Goal: Task Accomplishment & Management: Manage account settings

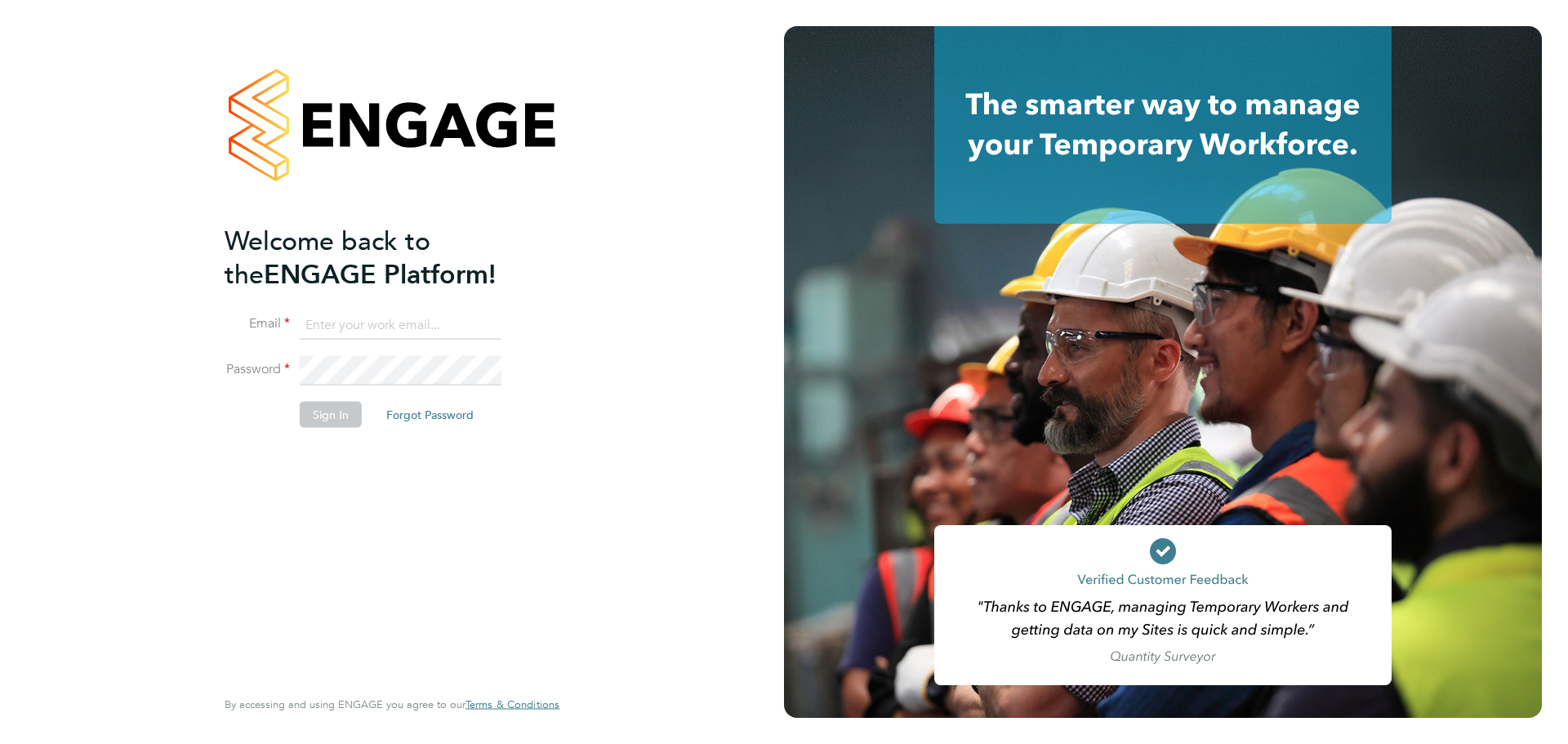
type input "clare.cramond@bluearrow.co.uk"
click at [325, 411] on button "Sign In" at bounding box center [331, 415] width 62 height 26
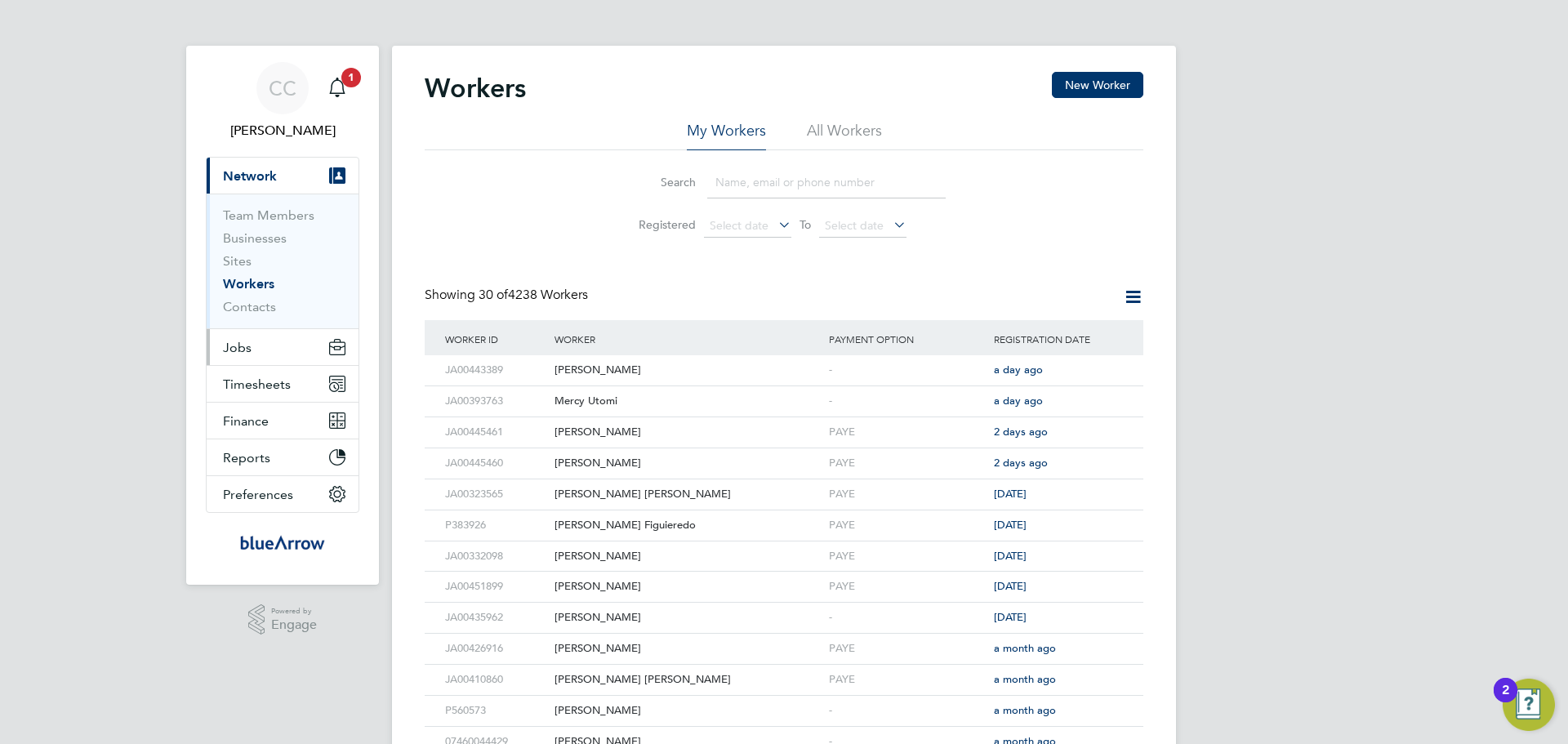
click at [281, 354] on button "Jobs" at bounding box center [282, 347] width 152 height 36
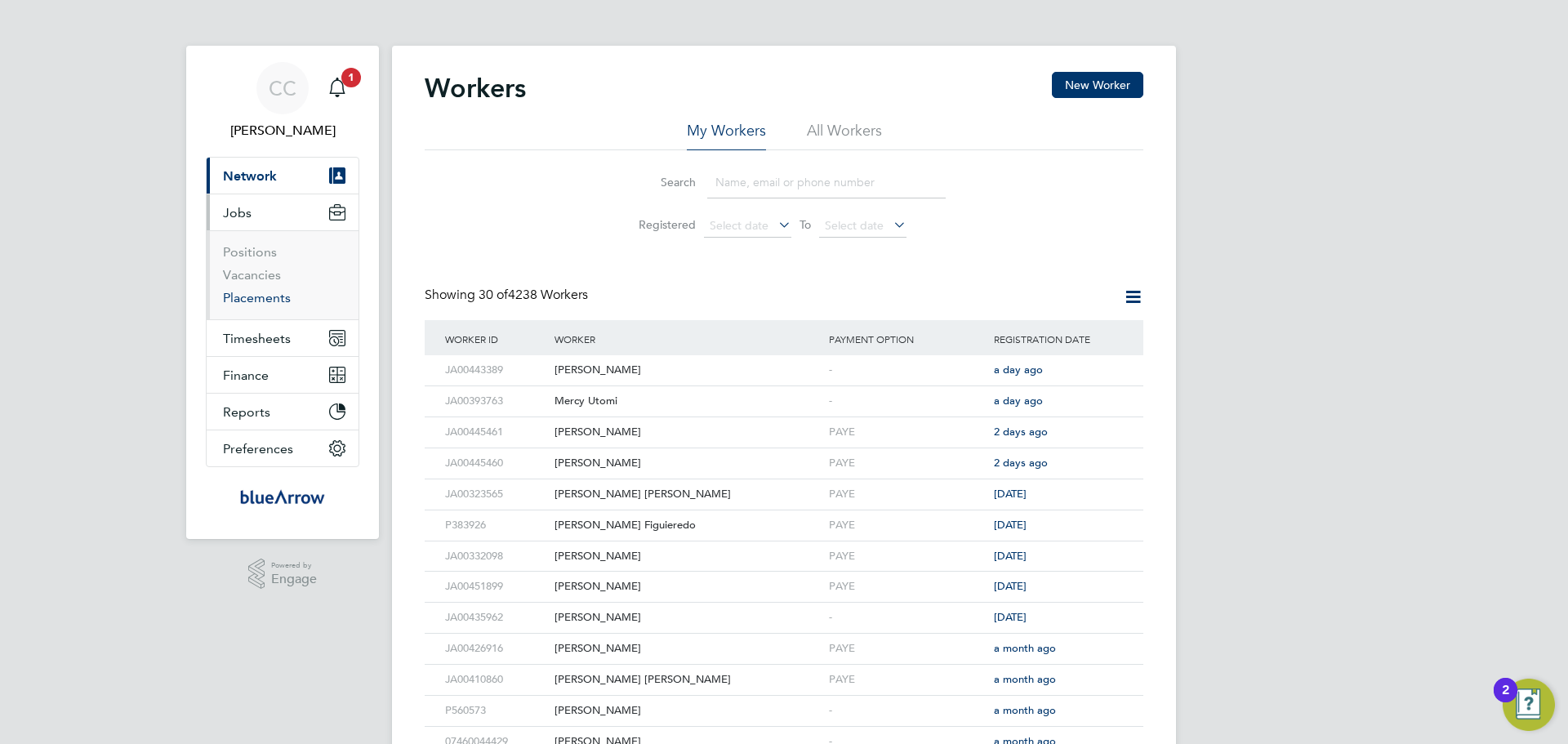
click at [262, 299] on link "Placements" at bounding box center [257, 298] width 68 height 16
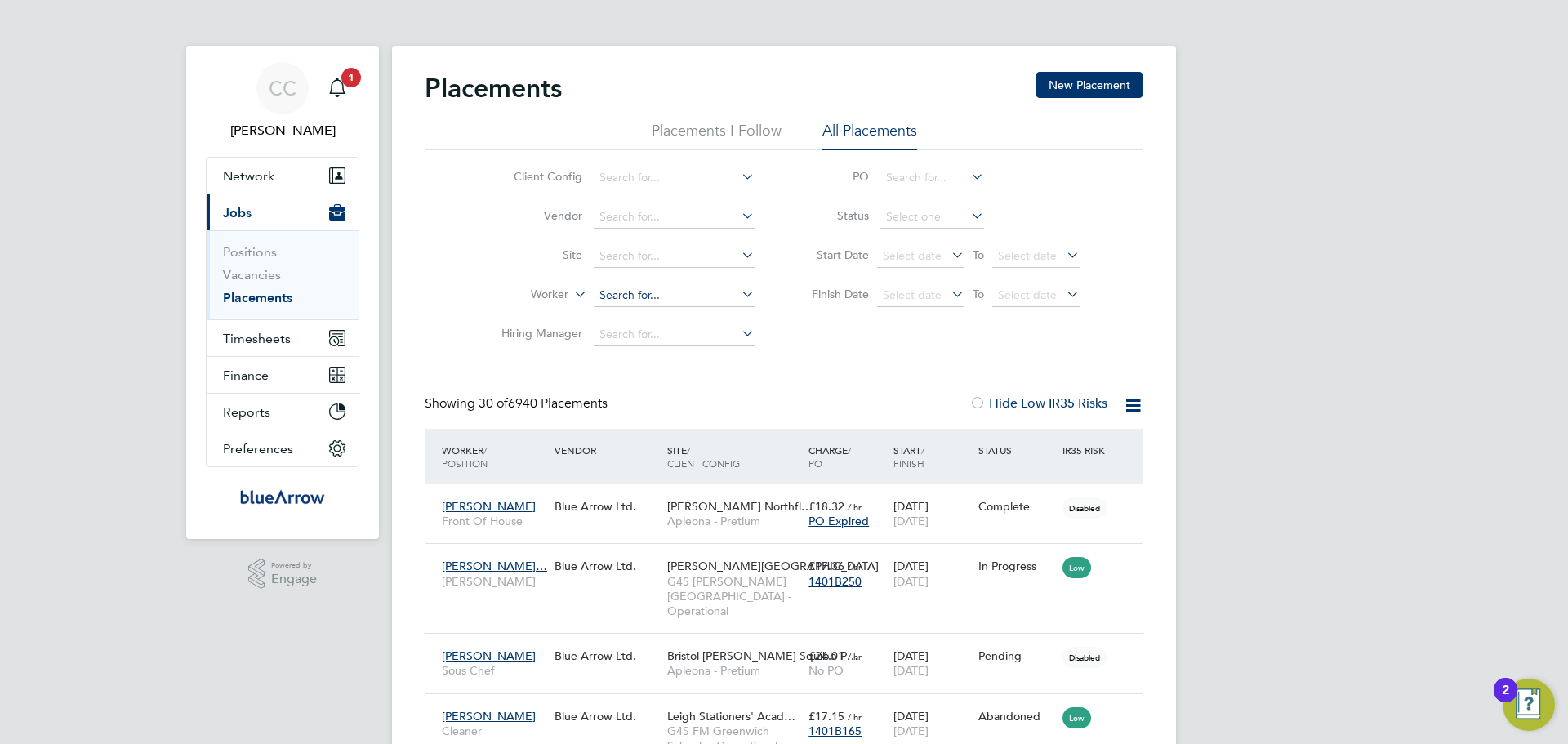
click at [674, 300] on input at bounding box center [674, 295] width 161 height 23
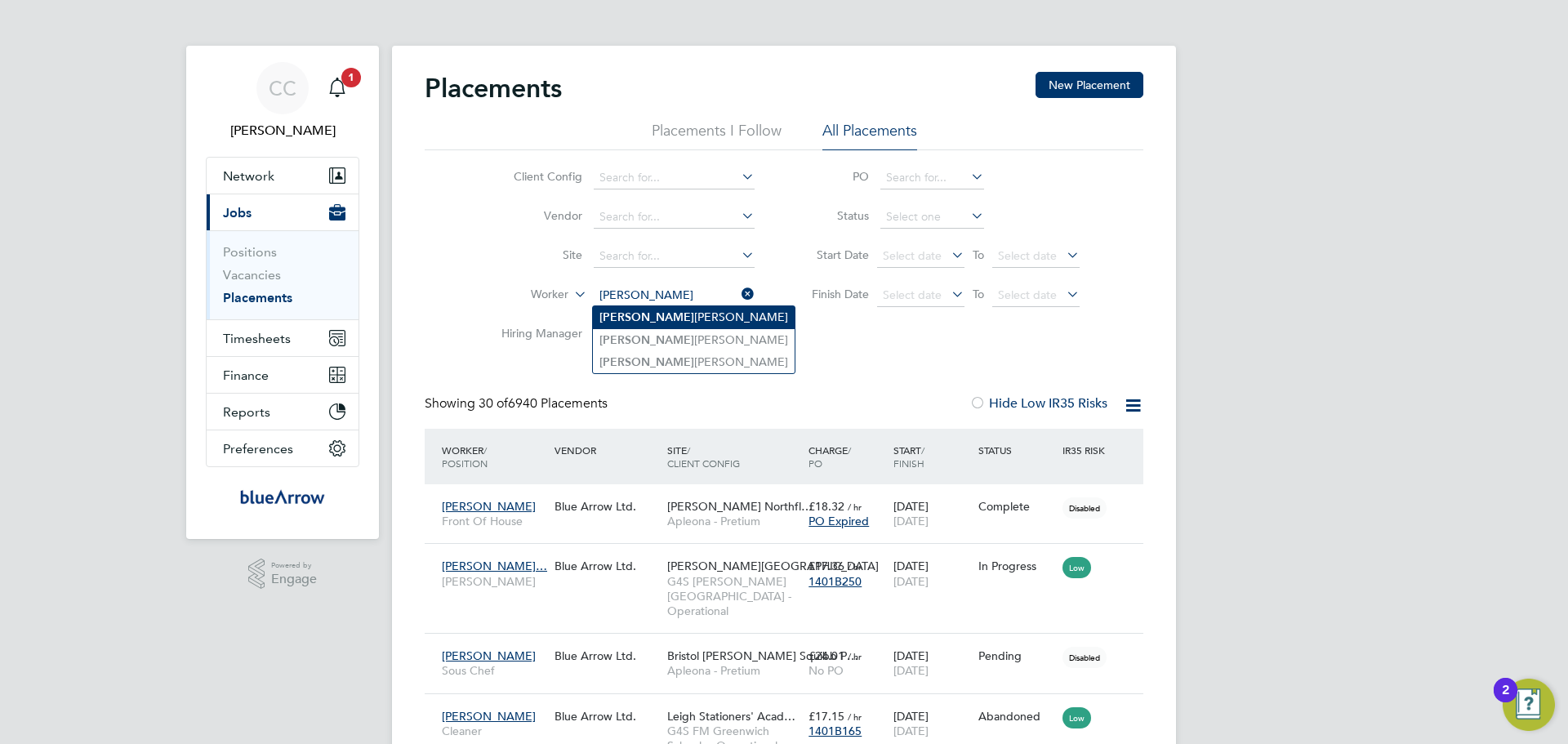
type input "[PERSON_NAME]"
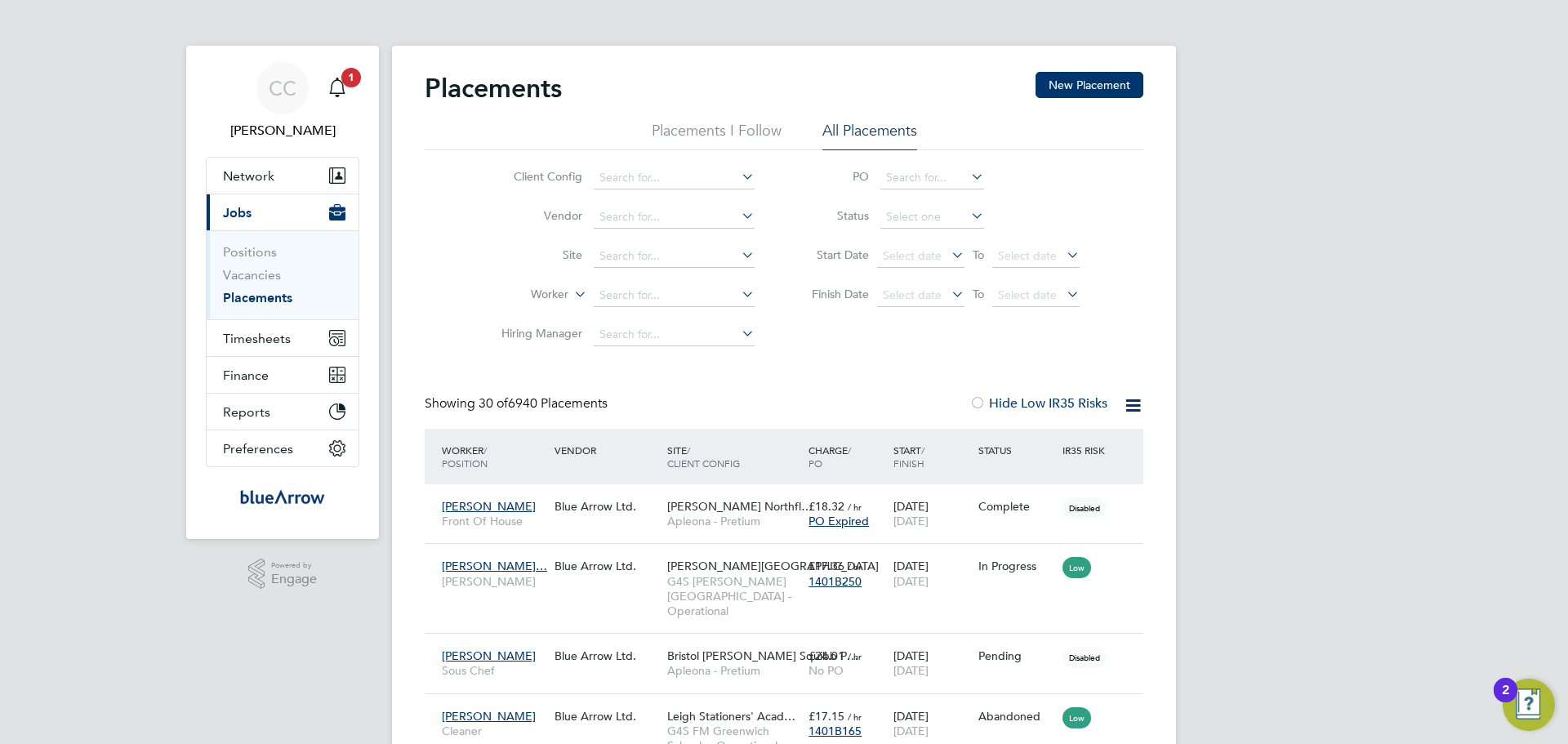
click at [672, 291] on input at bounding box center [674, 295] width 161 height 23
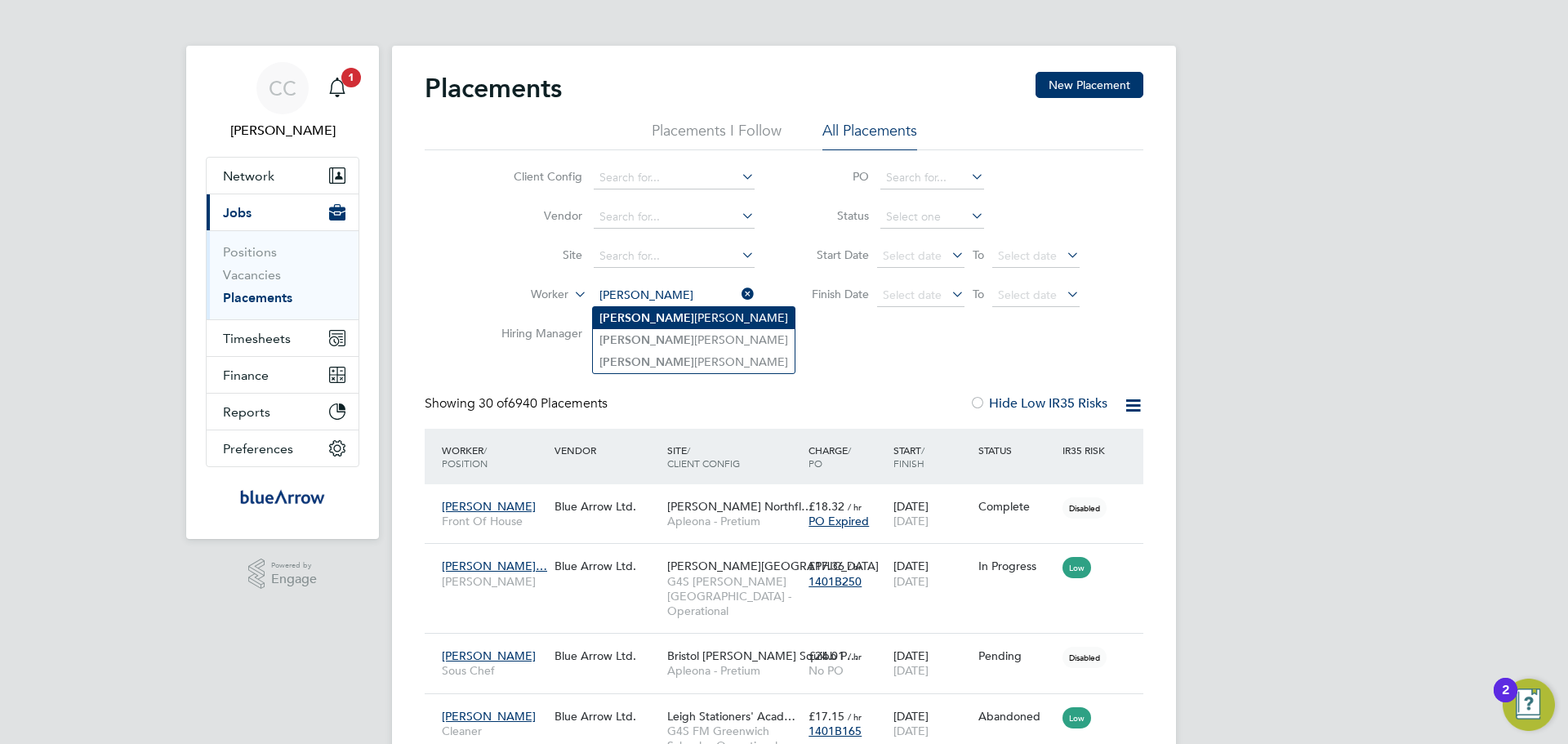
click at [684, 315] on li "[PERSON_NAME]" at bounding box center [694, 319] width 201 height 22
type input "[PERSON_NAME]"
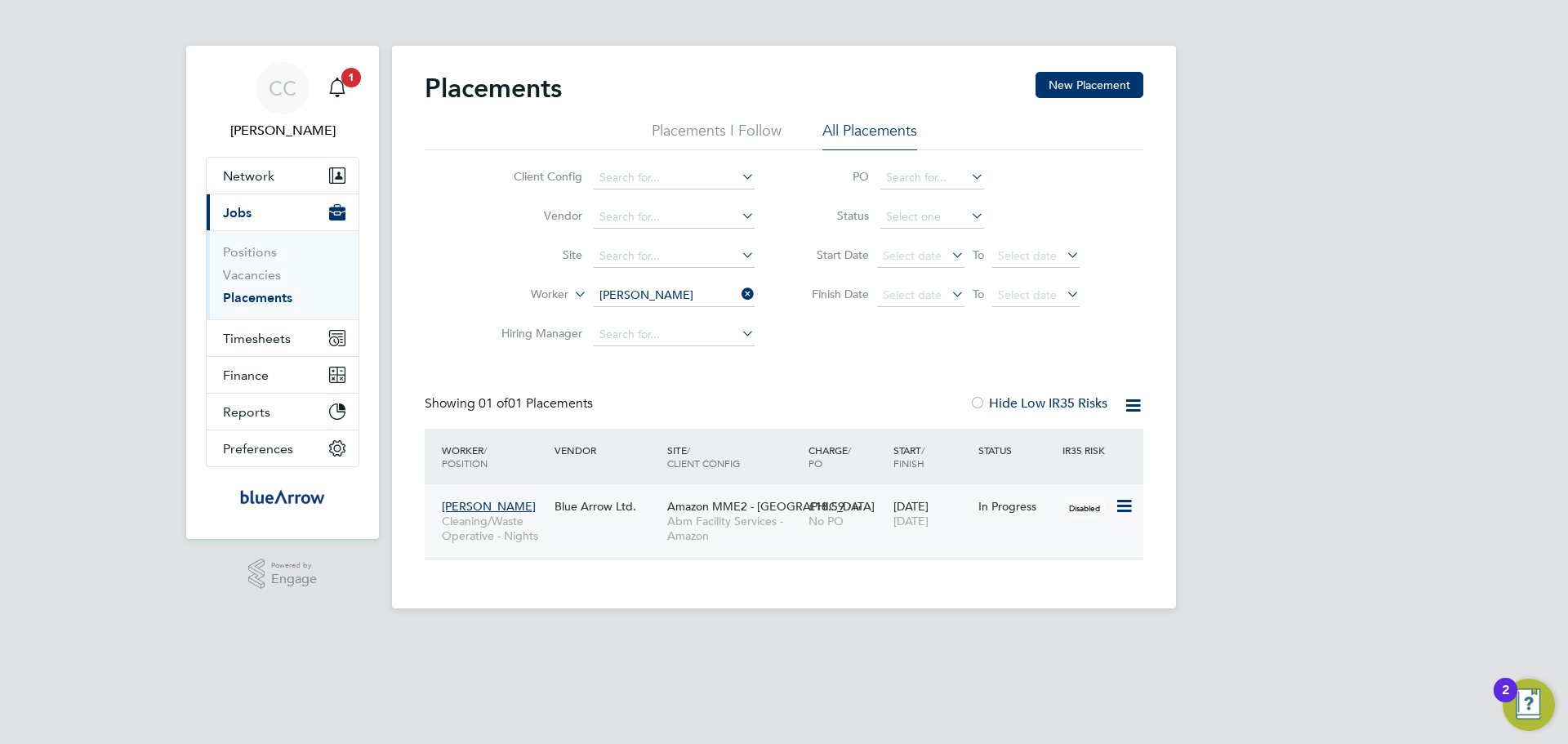
click at [790, 530] on span "Abm Facility Services - Amazon" at bounding box center [734, 529] width 133 height 29
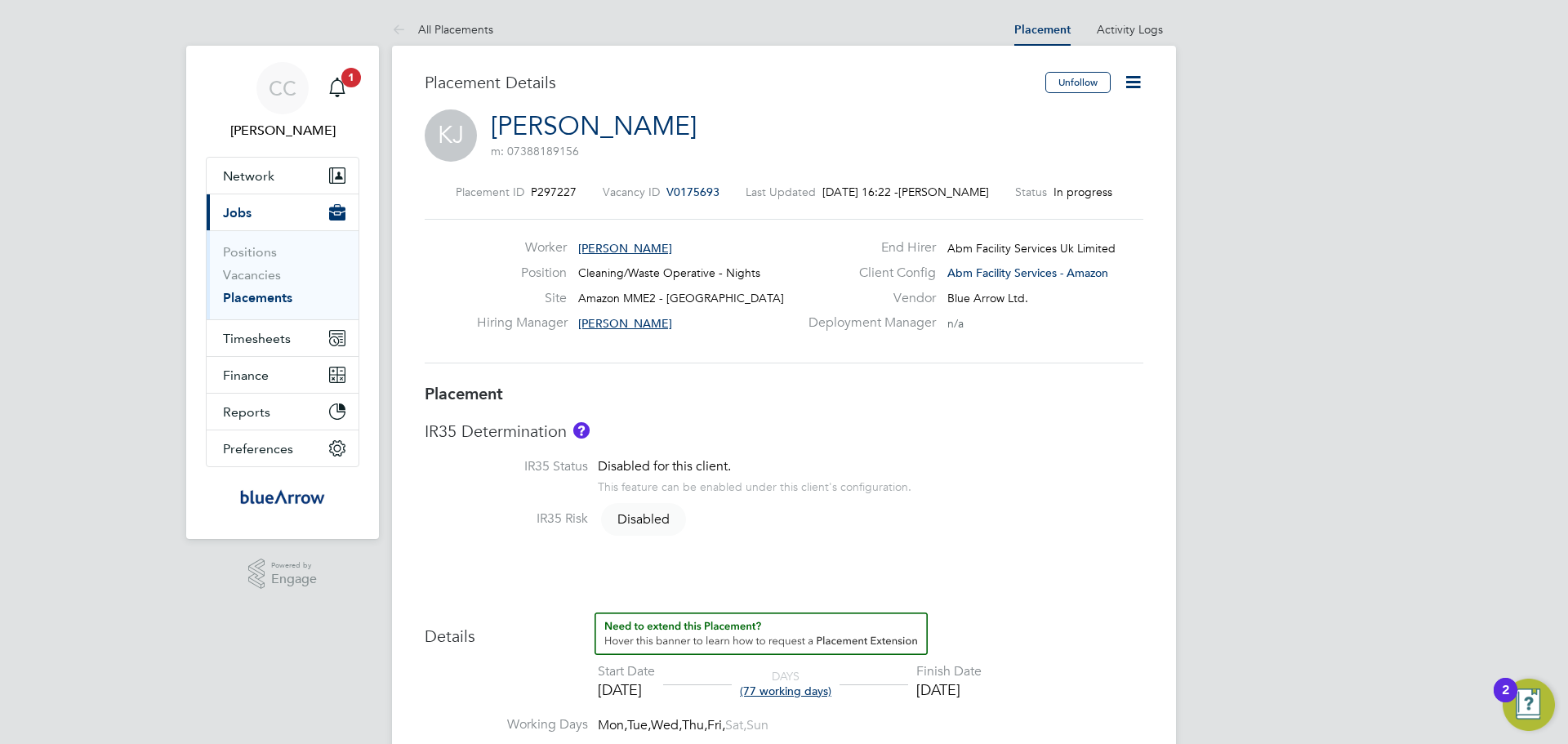
scroll to position [82, 0]
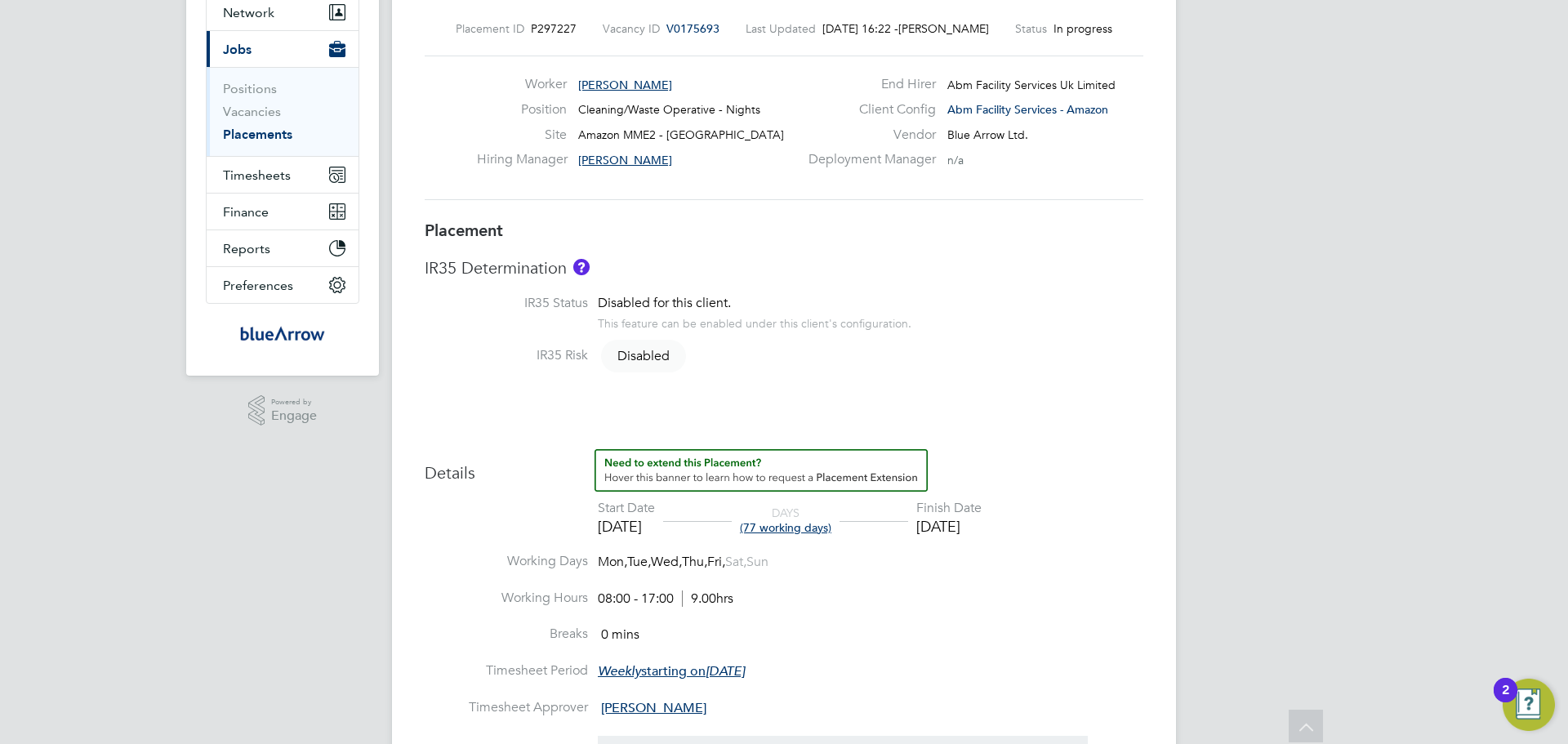
click at [982, 519] on div "[DATE]" at bounding box center [949, 526] width 65 height 19
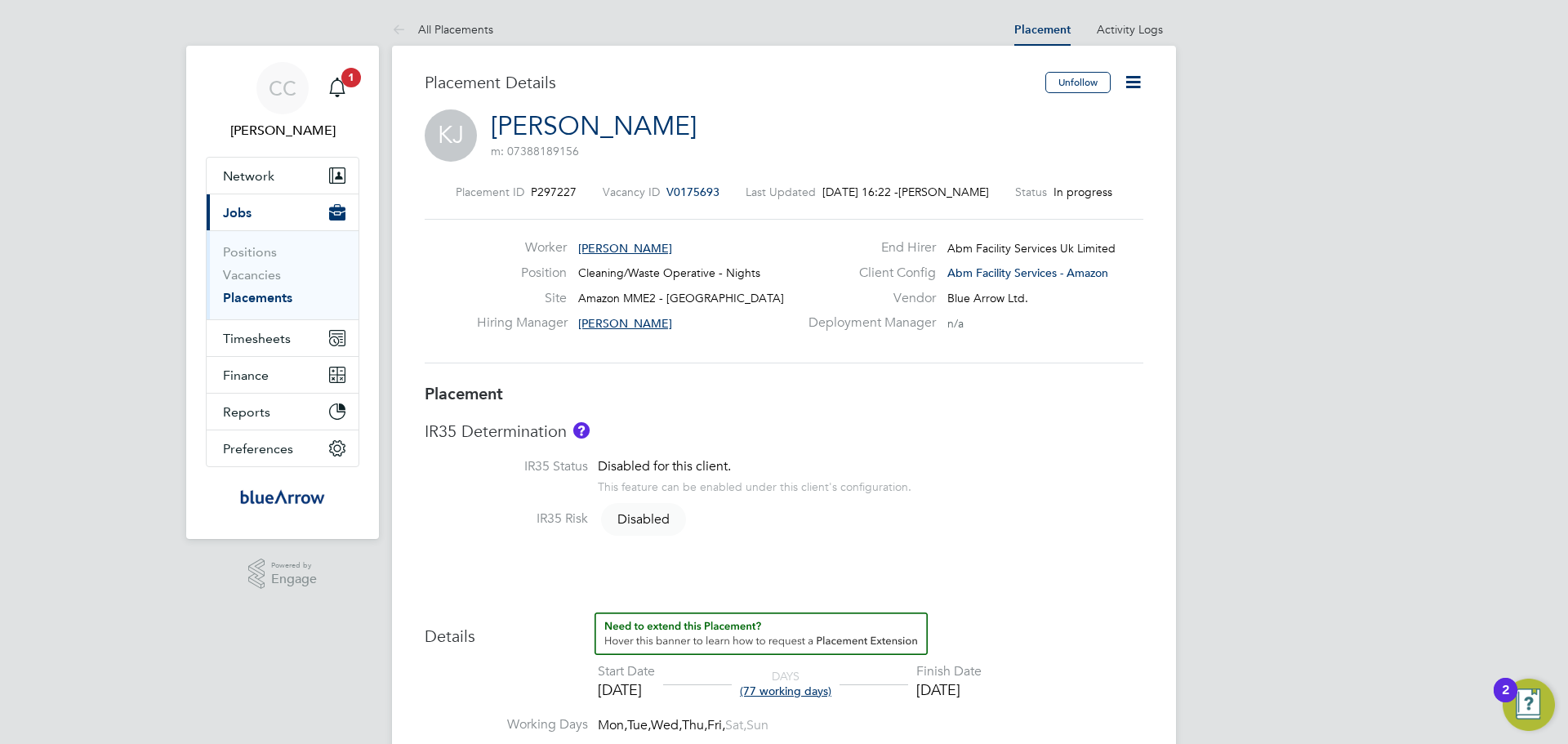
click at [1143, 84] on icon at bounding box center [1133, 82] width 21 height 21
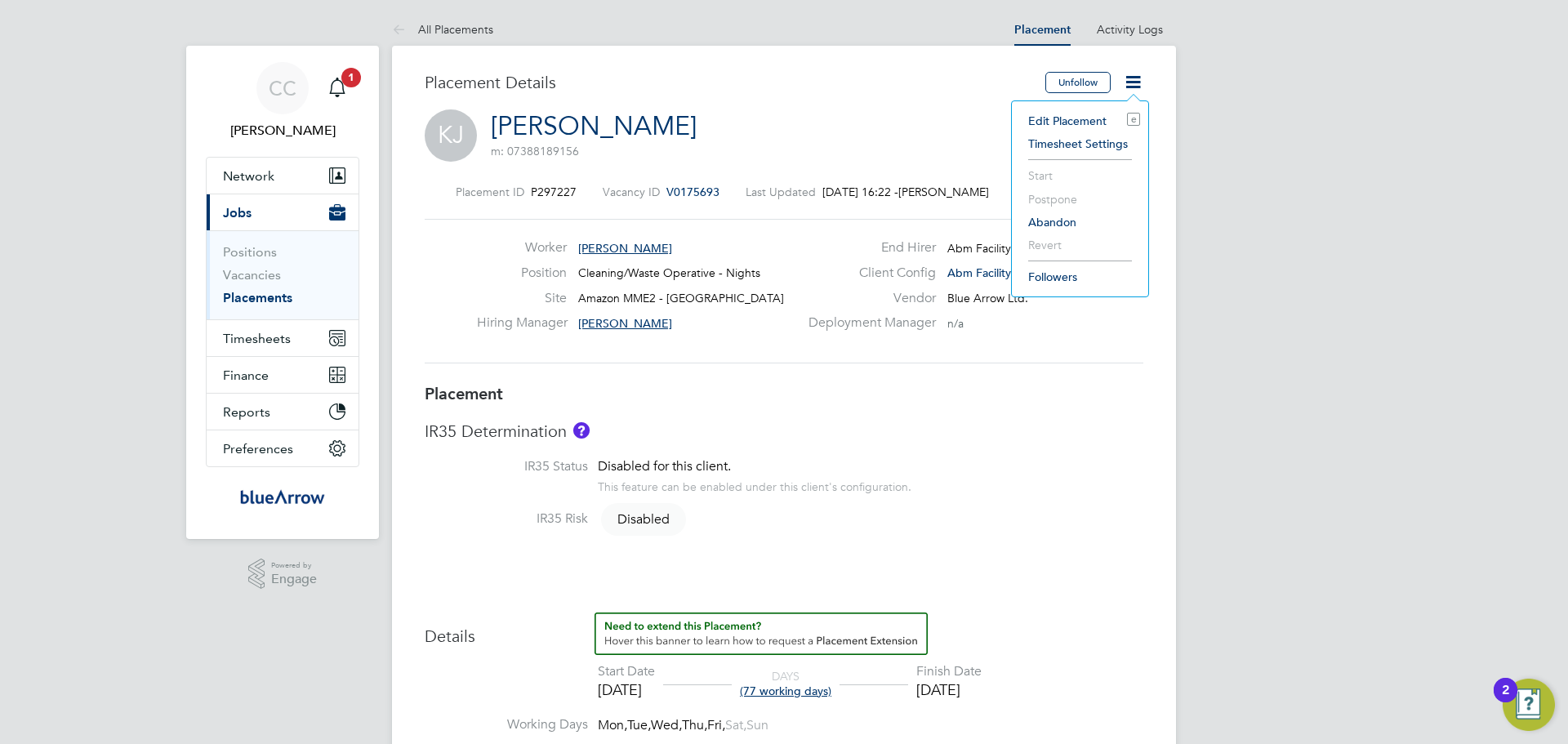
click at [1086, 115] on li "Edit Placement e" at bounding box center [1080, 121] width 120 height 23
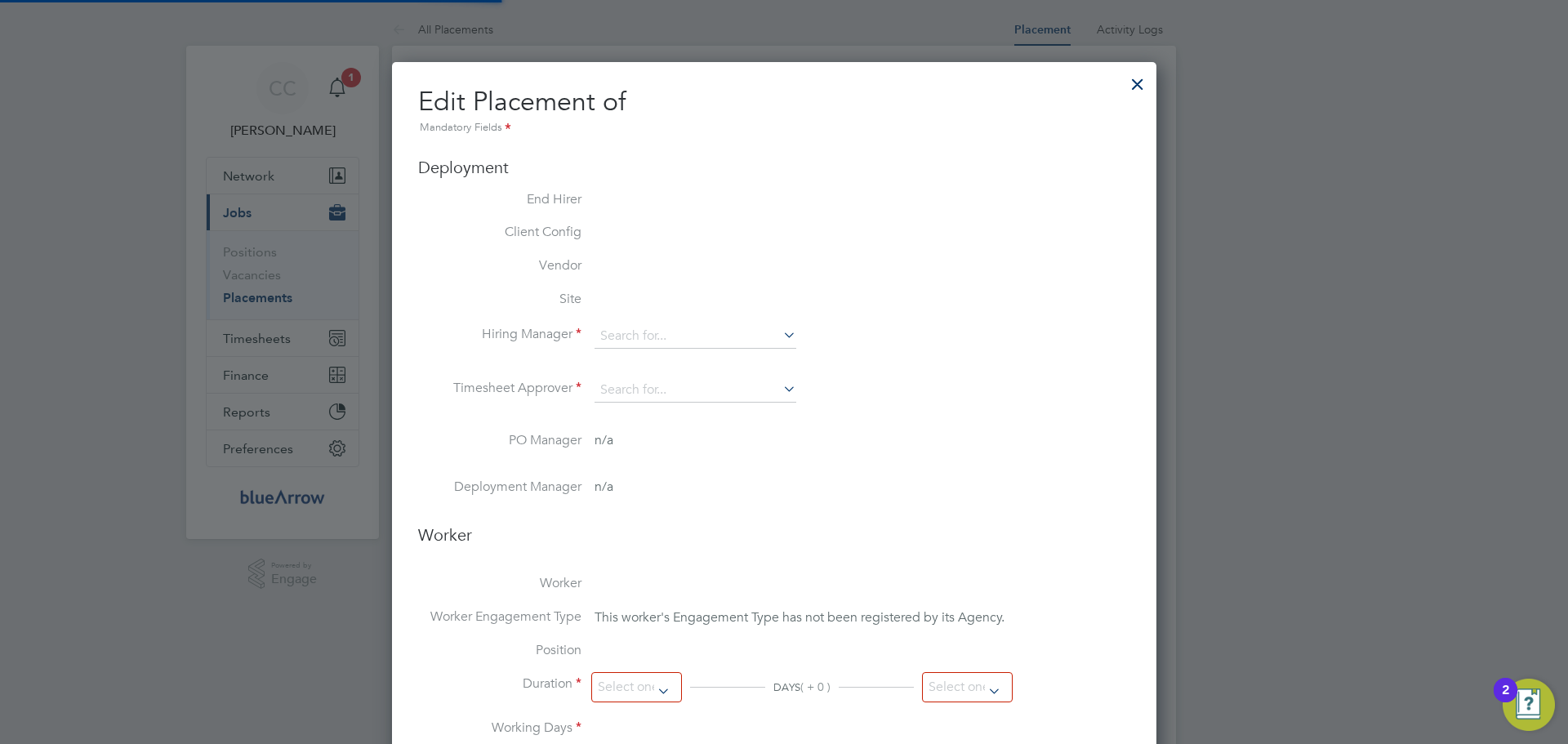
type input "Elaine Mcguinness"
type input "[DATE]"
type input "08:00"
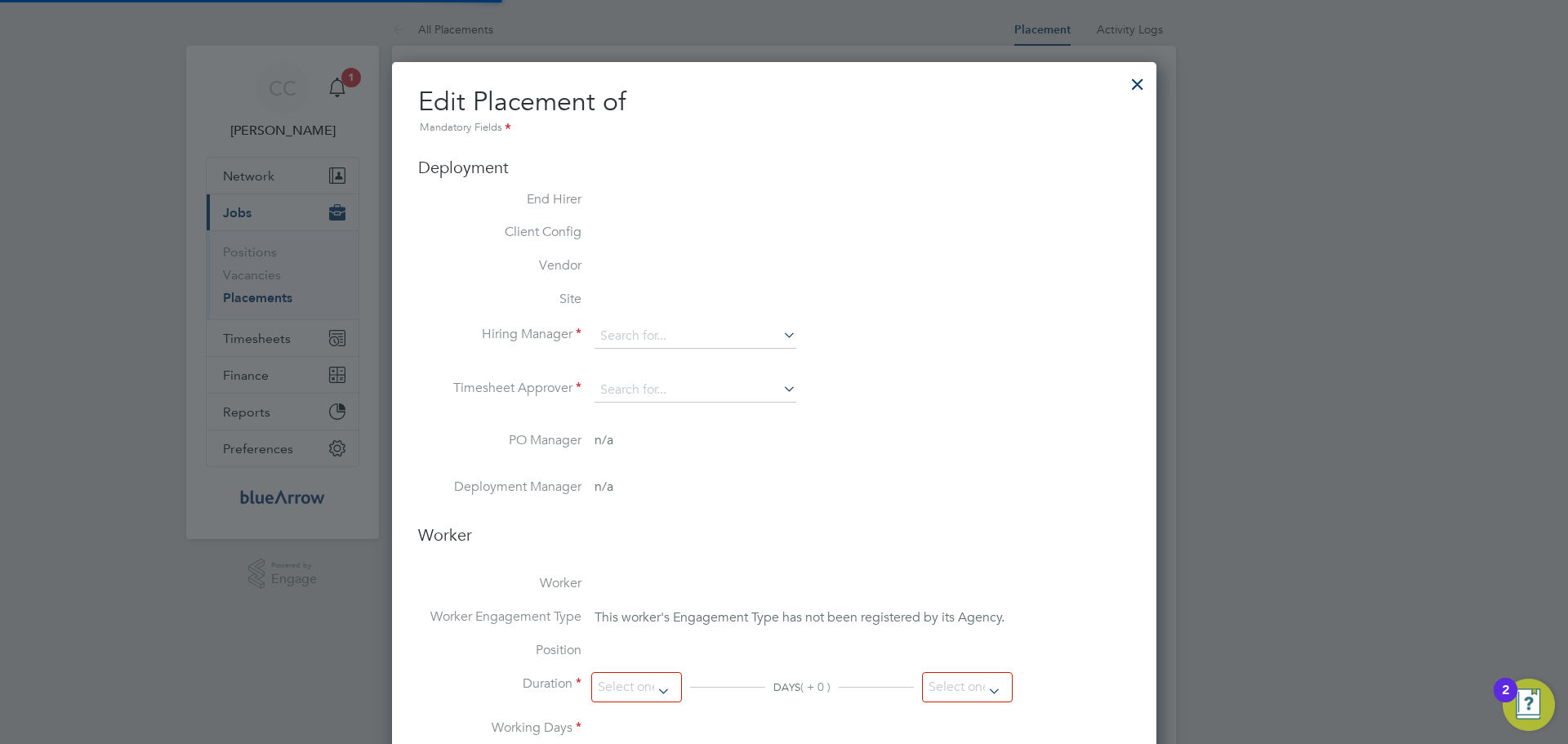
type input "17:00"
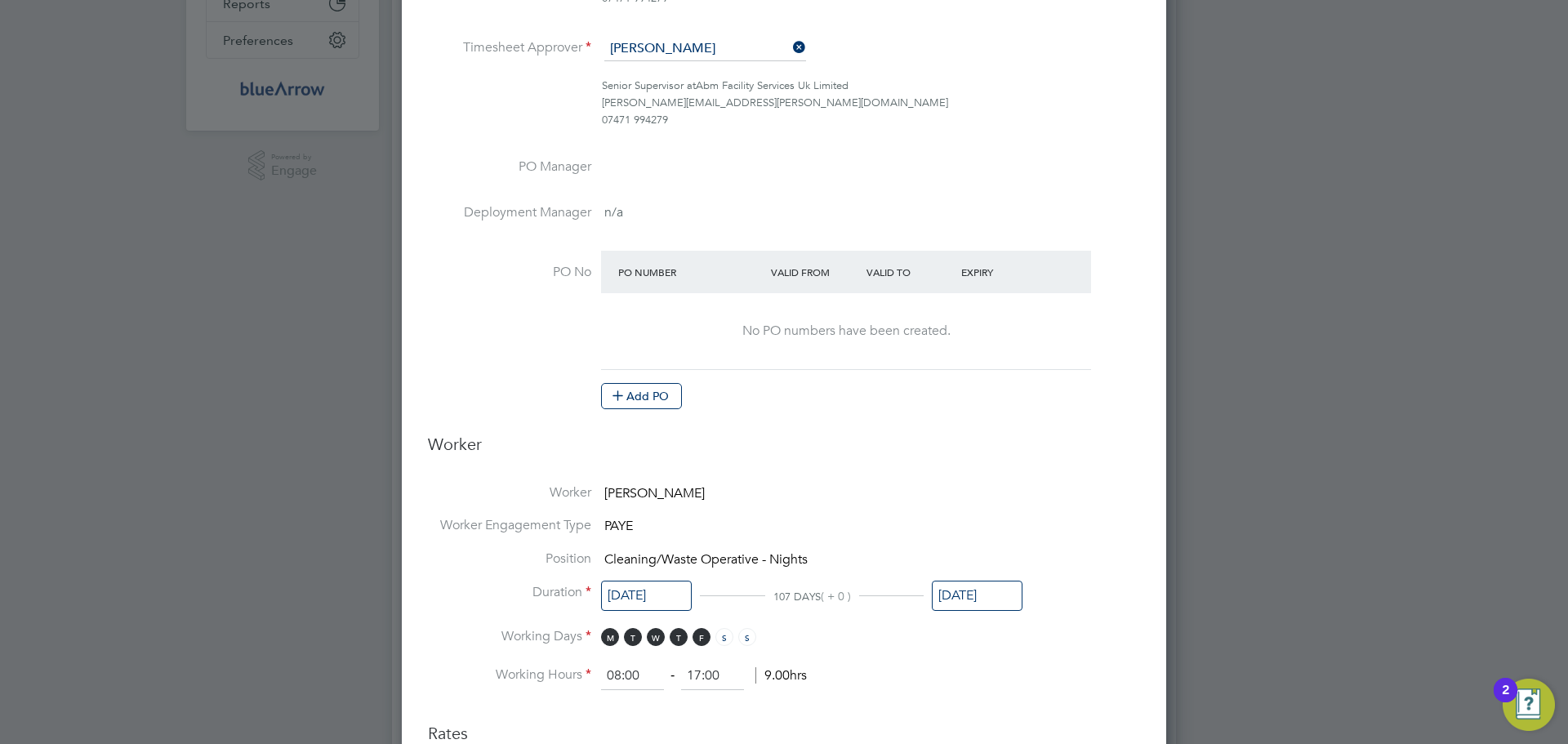
click at [982, 595] on input "[DATE]" at bounding box center [976, 595] width 90 height 30
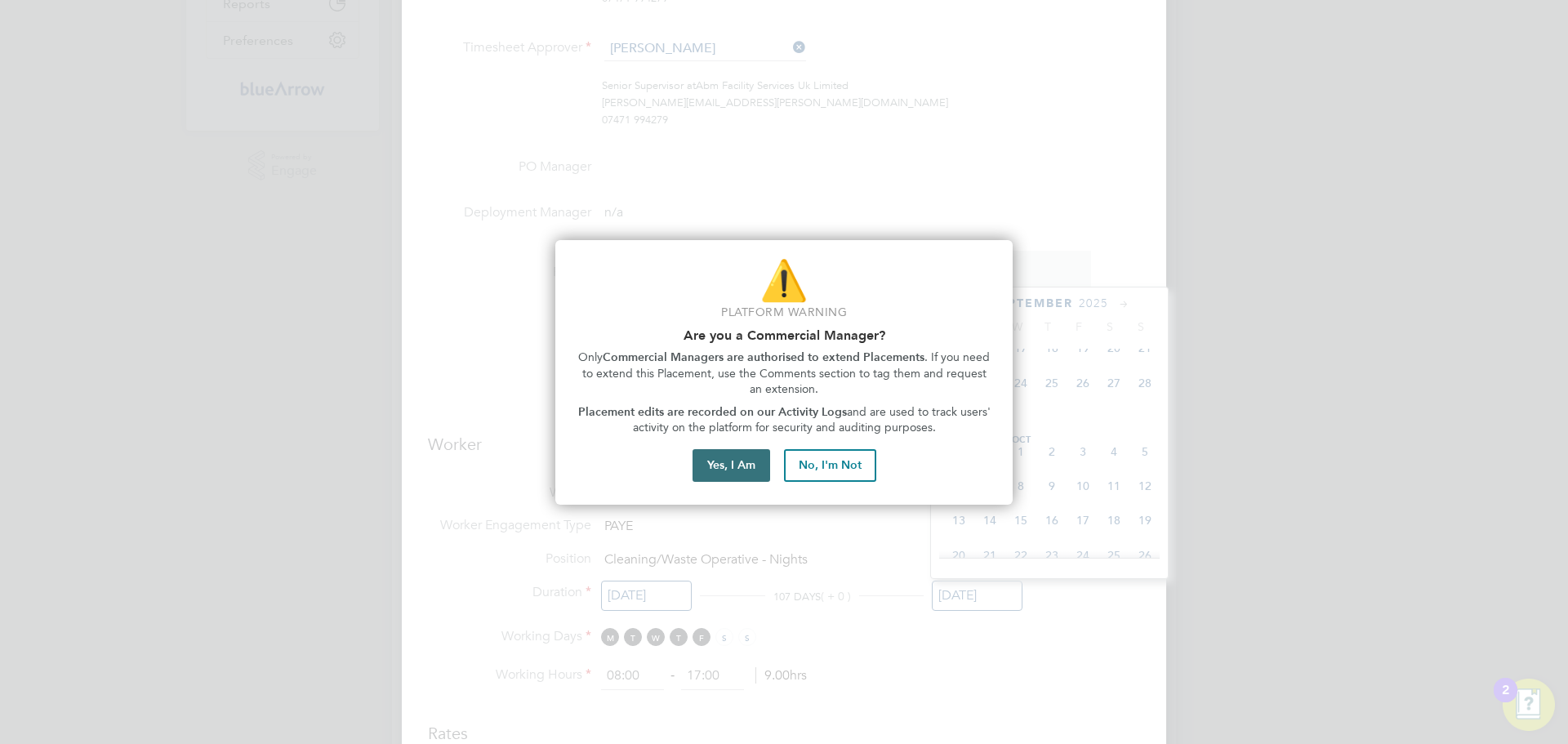
click at [732, 464] on button "Yes, I Am" at bounding box center [731, 466] width 77 height 33
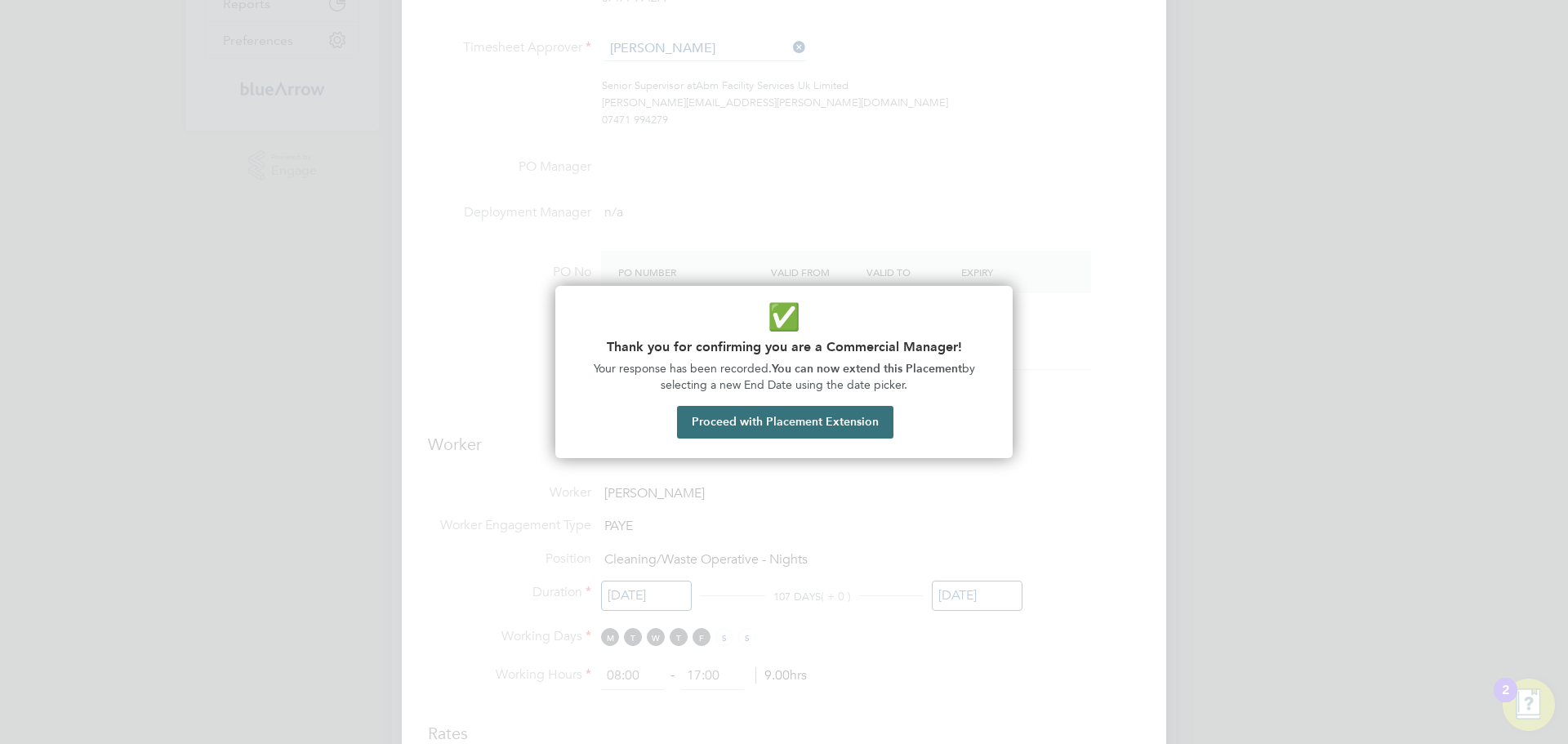
click at [783, 425] on button "Proceed with Placement Extension" at bounding box center [784, 422] width 216 height 33
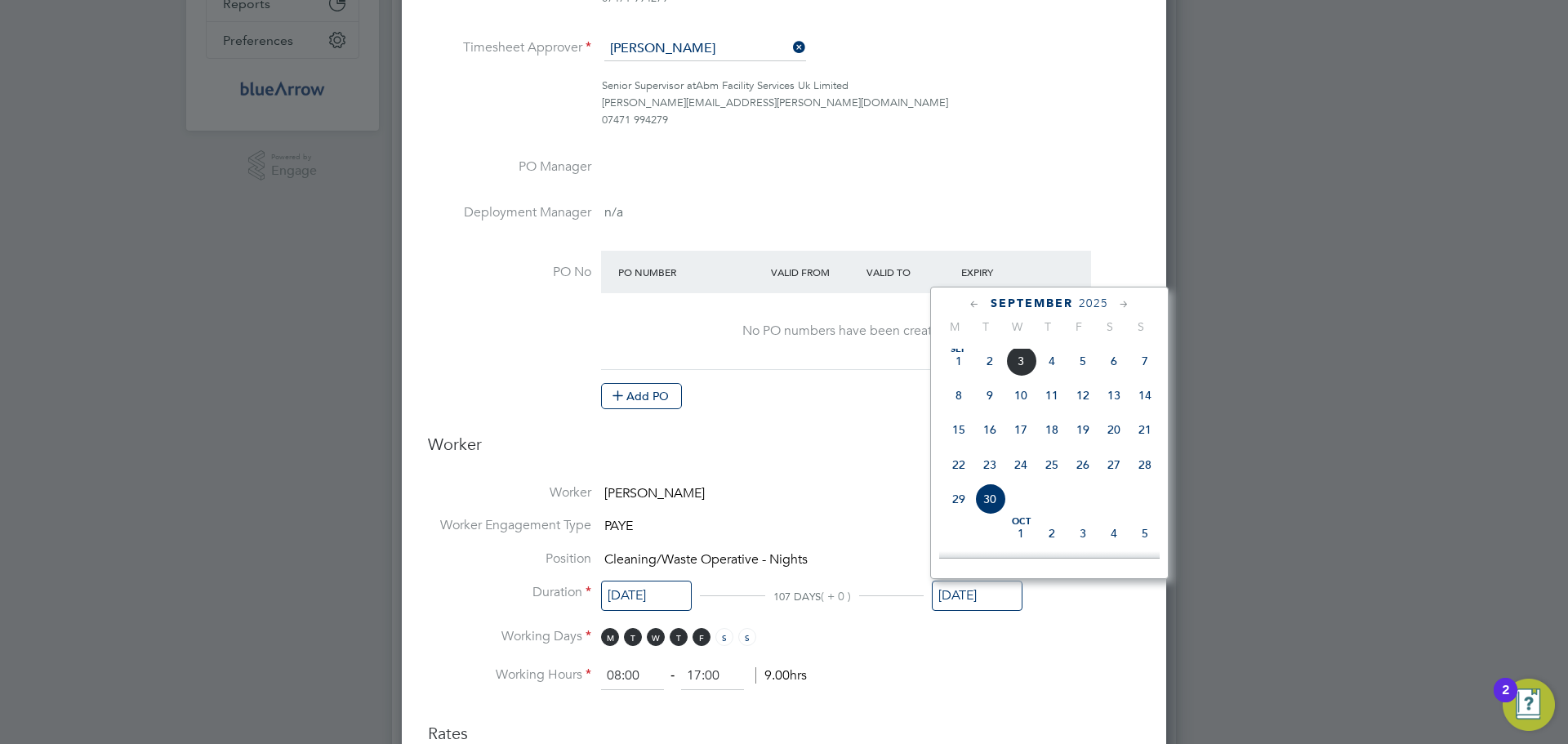
click at [1028, 371] on span "3" at bounding box center [1021, 361] width 31 height 31
type input "03 Sep 2025"
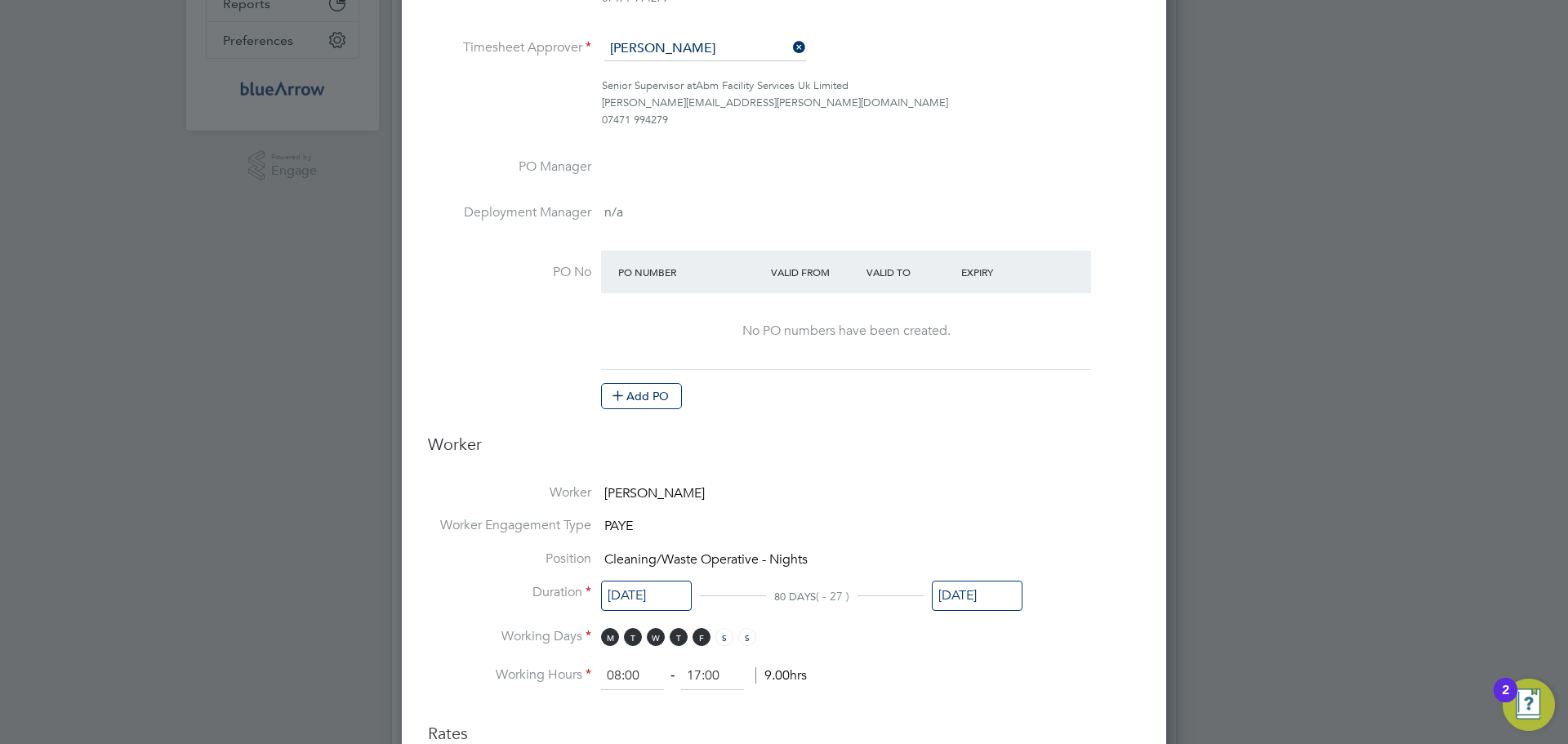
click at [863, 480] on ng-form "Deployment End Hirer Abm Facility Services Uk Limited Client Config Abm Facilit…" at bounding box center [784, 603] width 712 height 1709
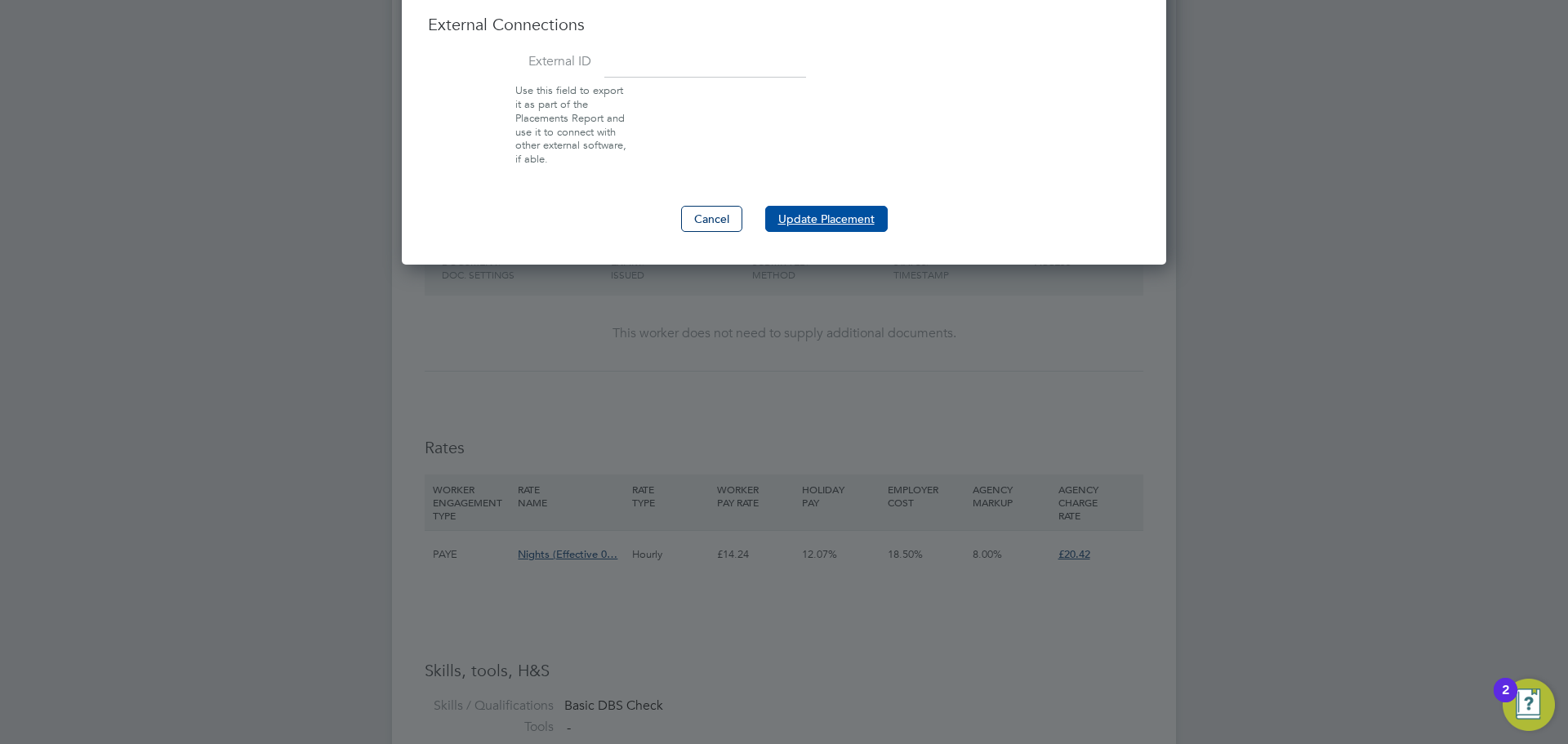
click at [842, 220] on button "Update Placement" at bounding box center [827, 219] width 122 height 26
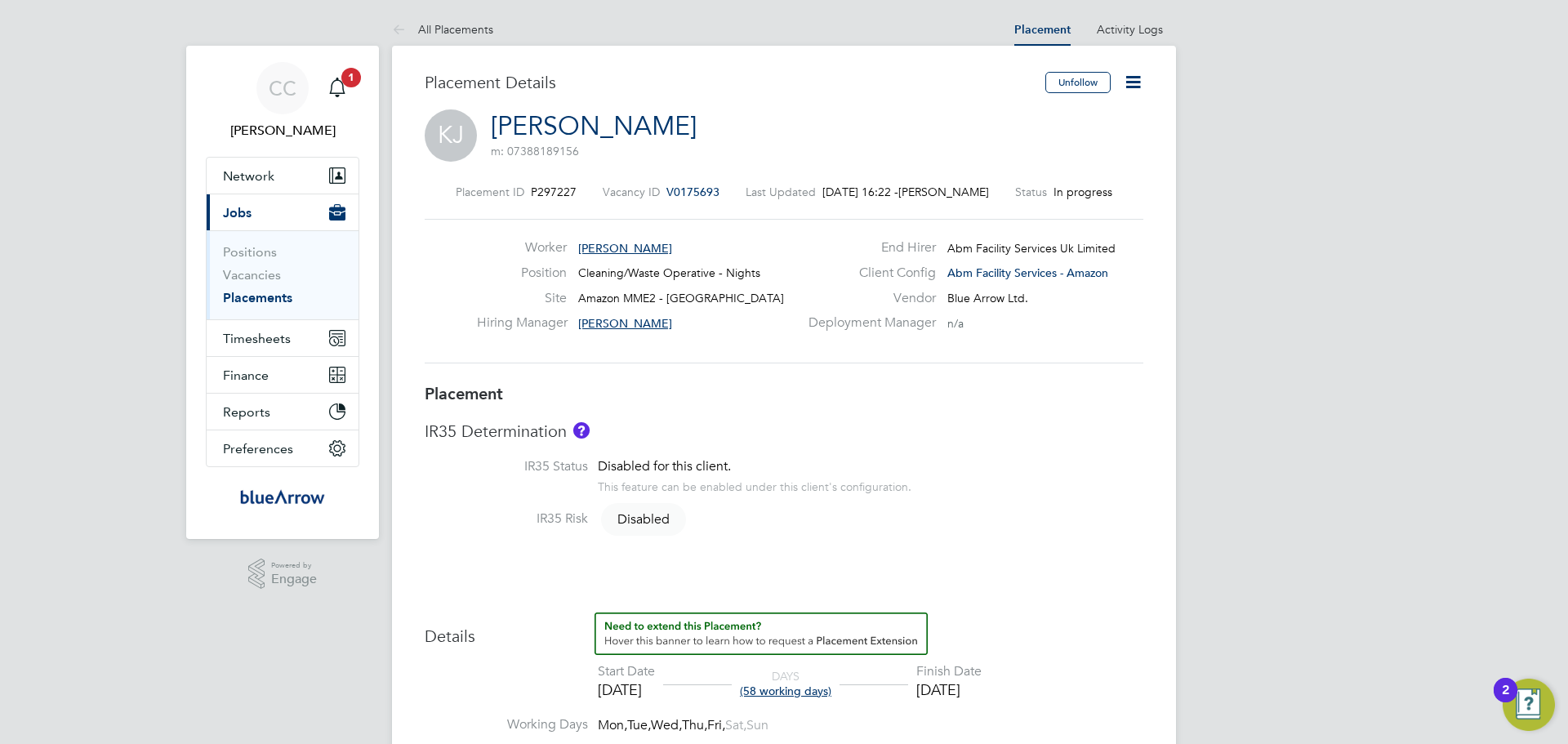
drag, startPoint x: 286, startPoint y: 303, endPoint x: 1209, endPoint y: 370, distance: 925.4
click at [286, 303] on link "Placements" at bounding box center [257, 298] width 70 height 16
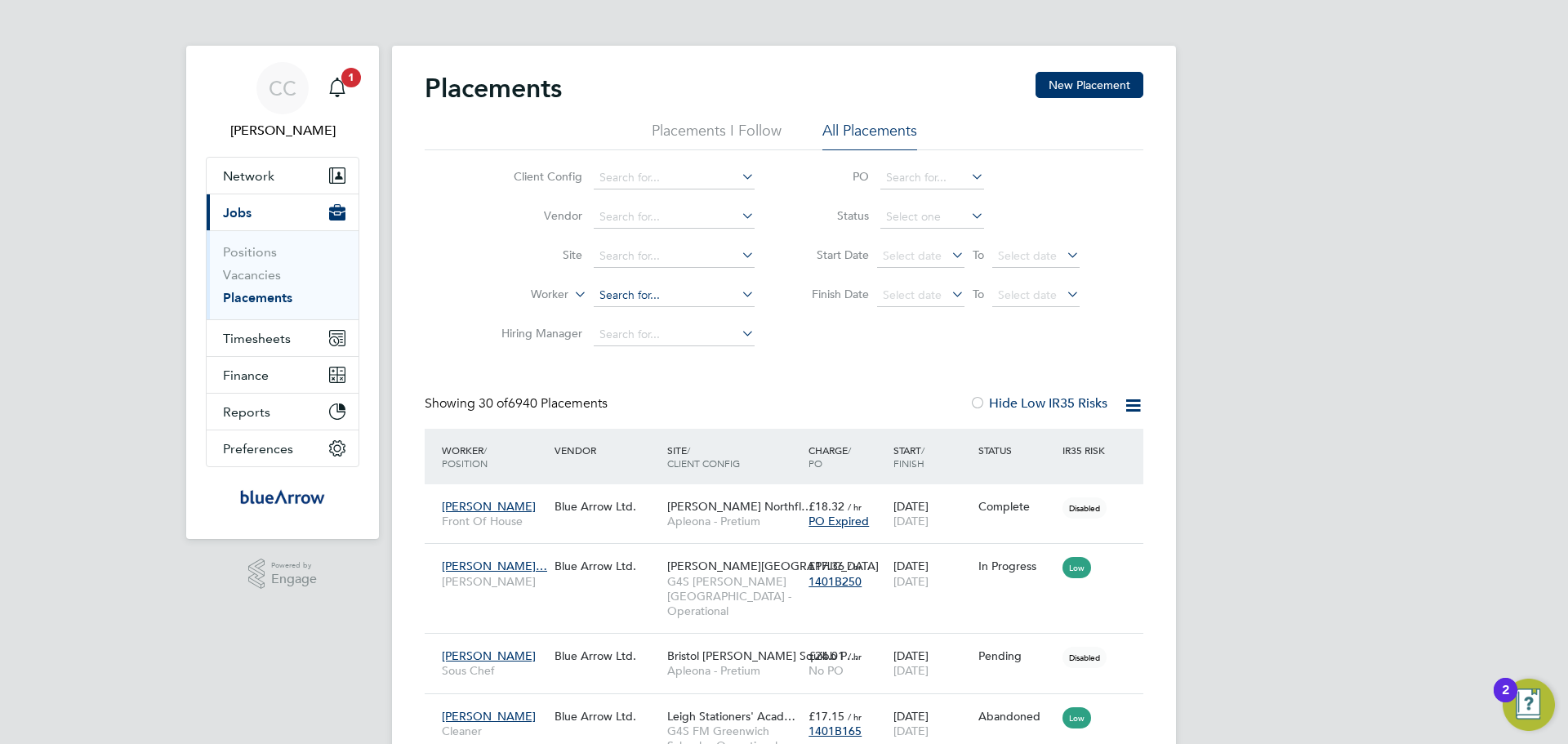
click at [677, 290] on input at bounding box center [674, 295] width 161 height 23
click at [706, 338] on li "Charlie Clark" at bounding box center [694, 340] width 201 height 22
type input "Charlie Clark"
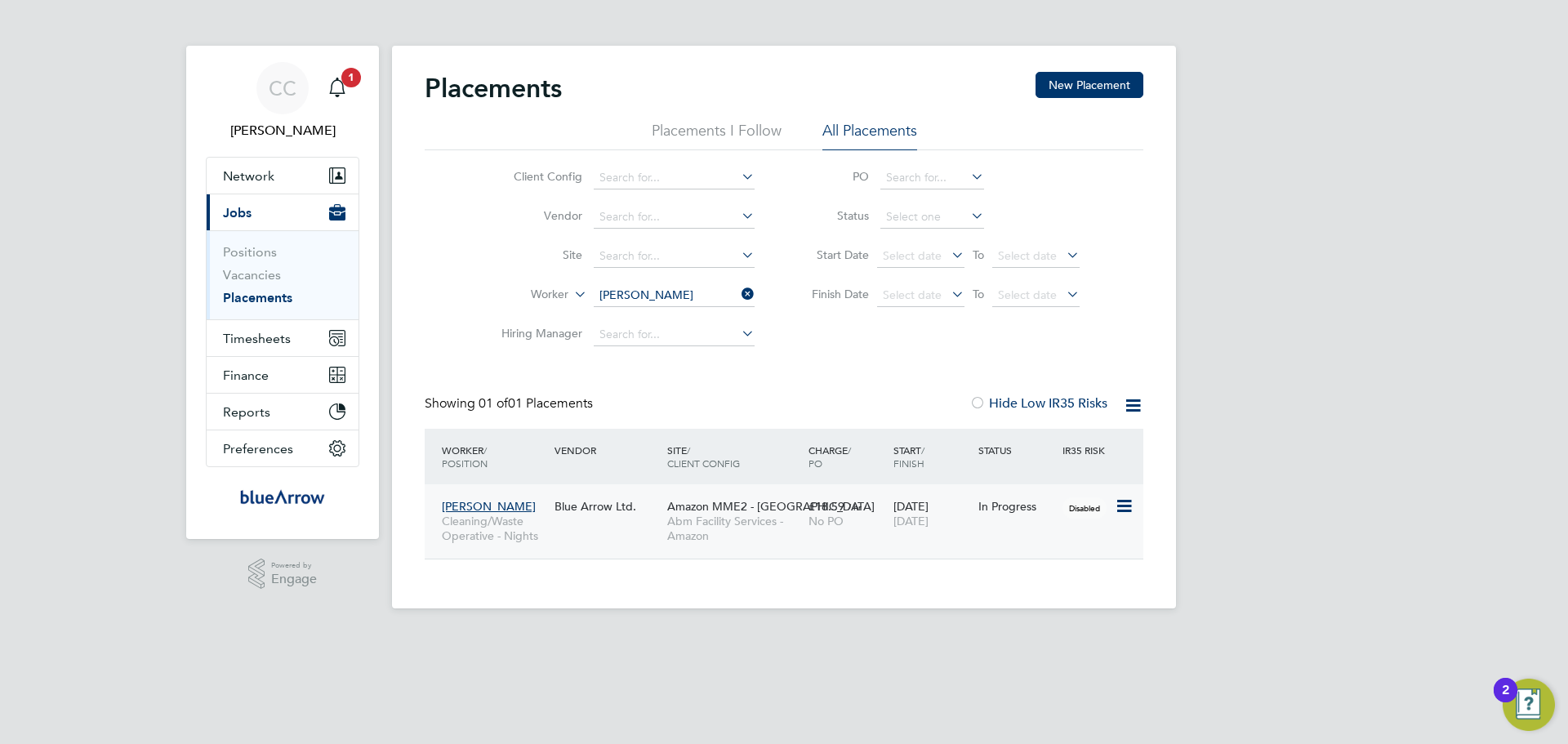
click at [809, 522] on span "No PO" at bounding box center [826, 521] width 35 height 15
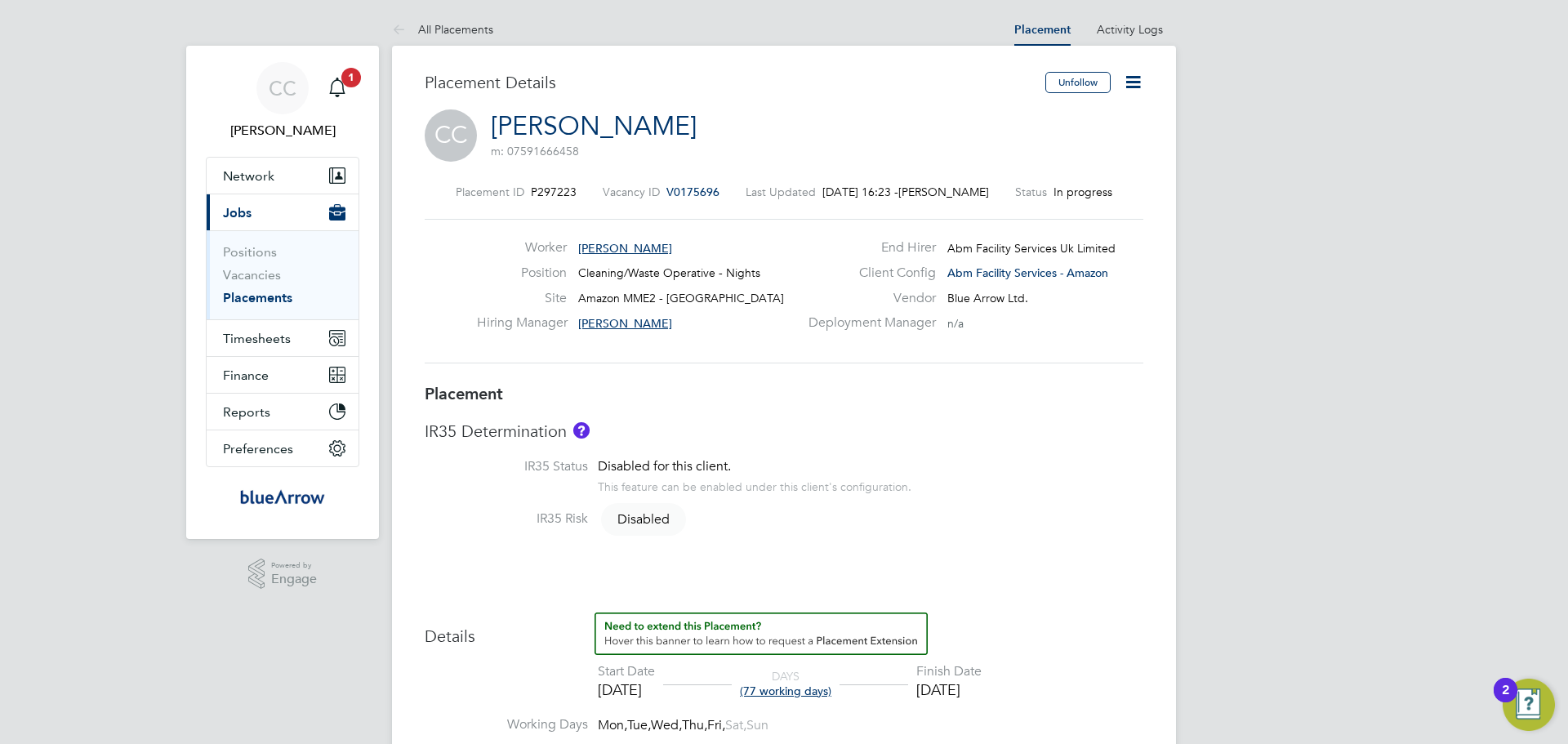
click at [1137, 79] on icon at bounding box center [1133, 82] width 21 height 21
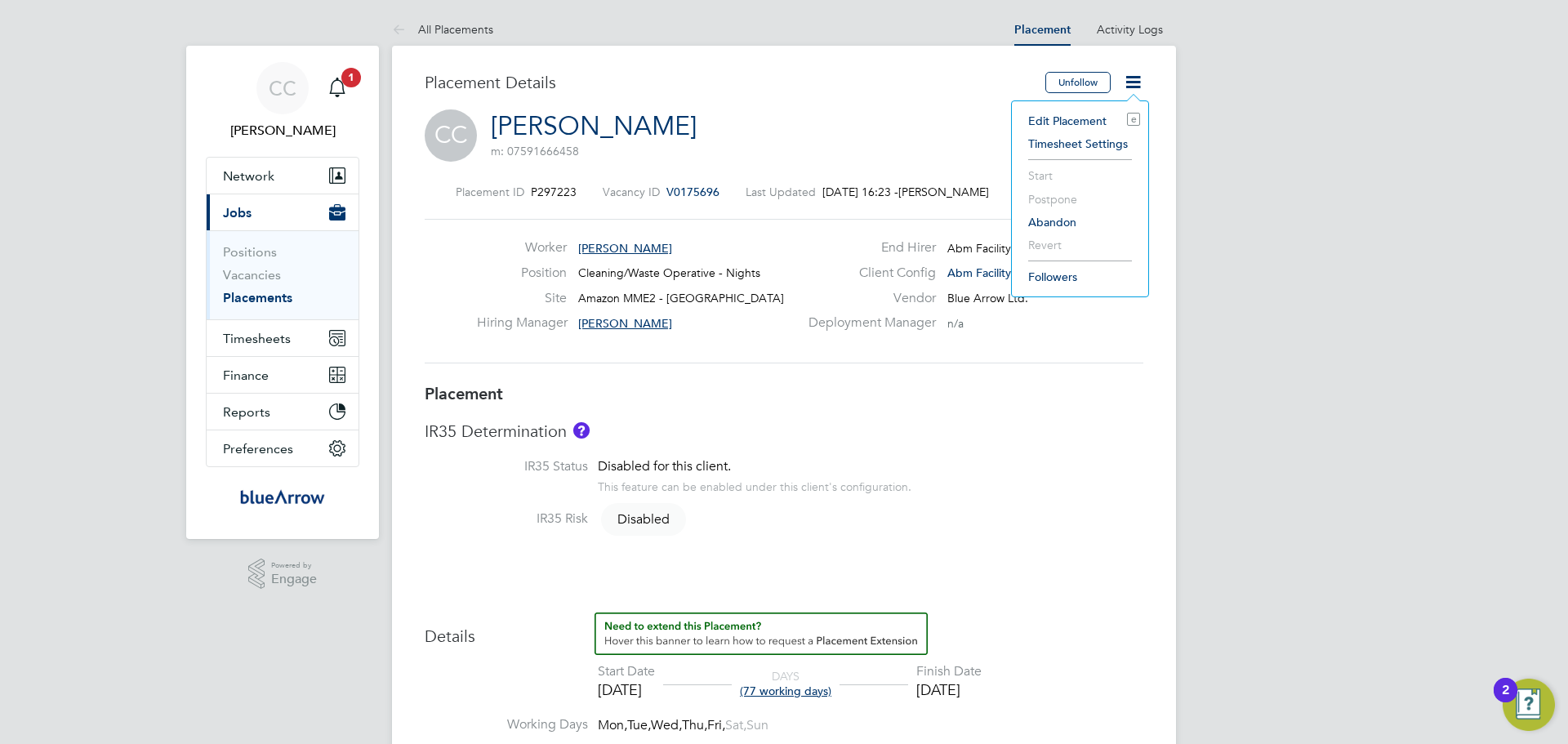
click at [1086, 120] on li "Edit Placement e" at bounding box center [1080, 121] width 120 height 23
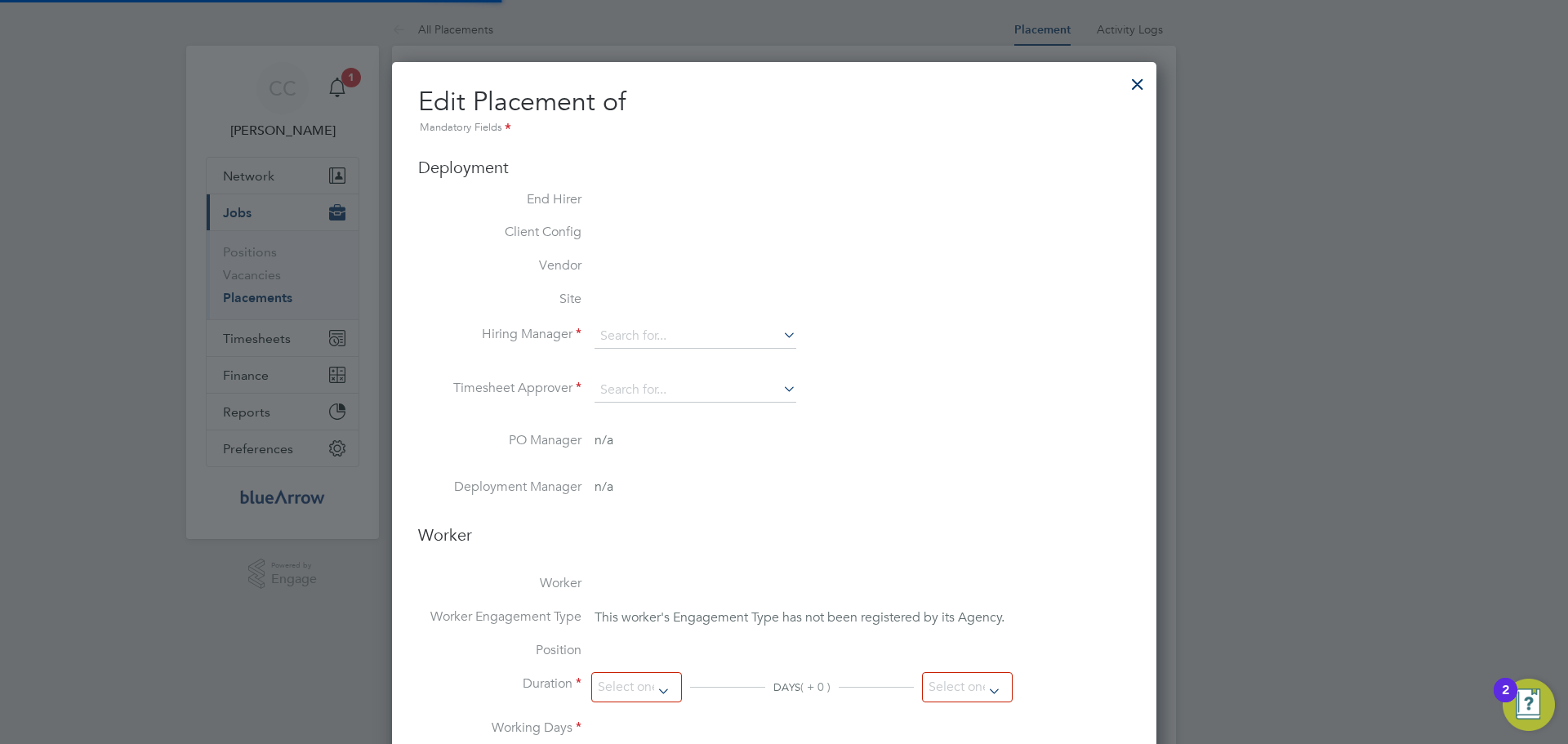
type input "Elaine Mcguinness"
type input "[DATE]"
type input "08:00"
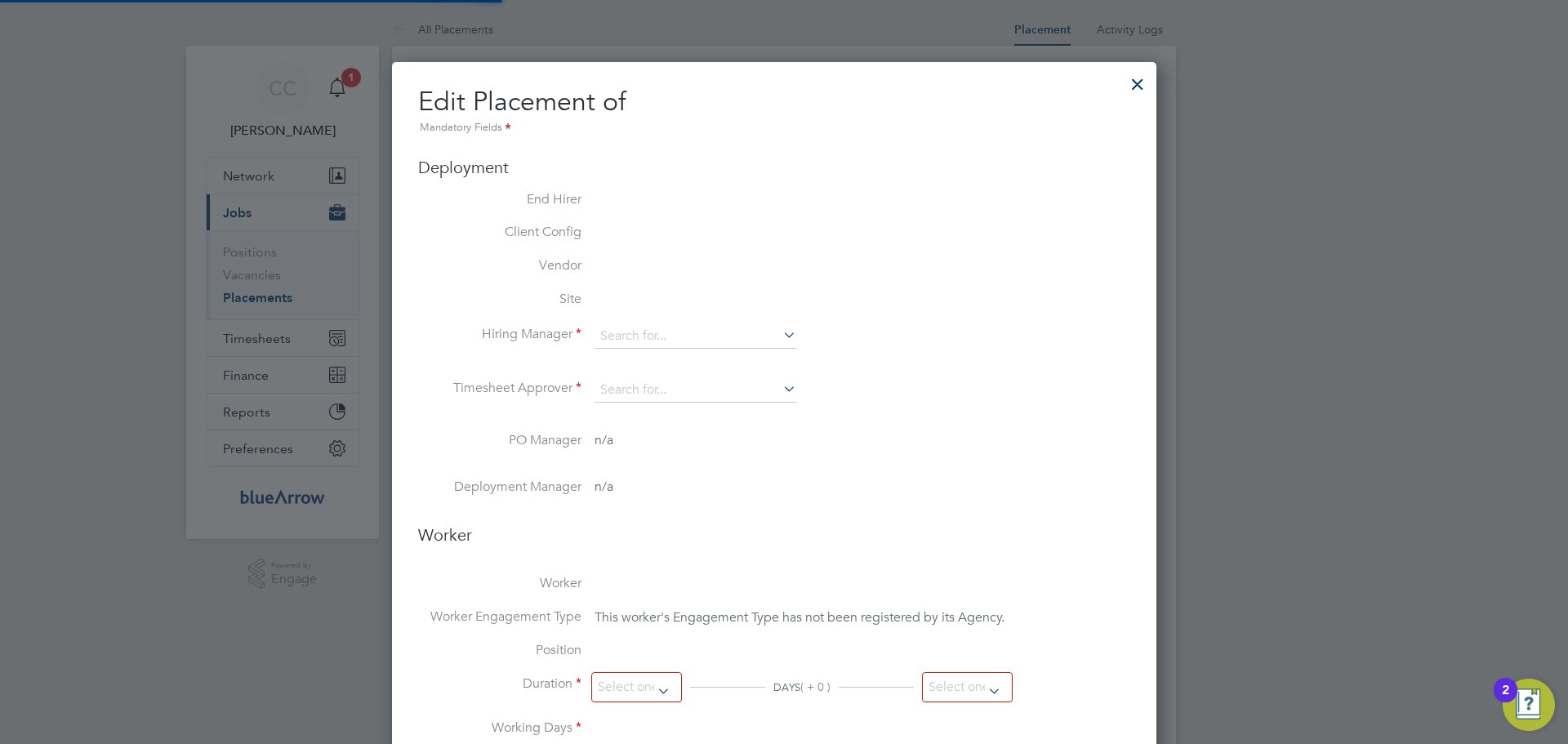
type input "17:00"
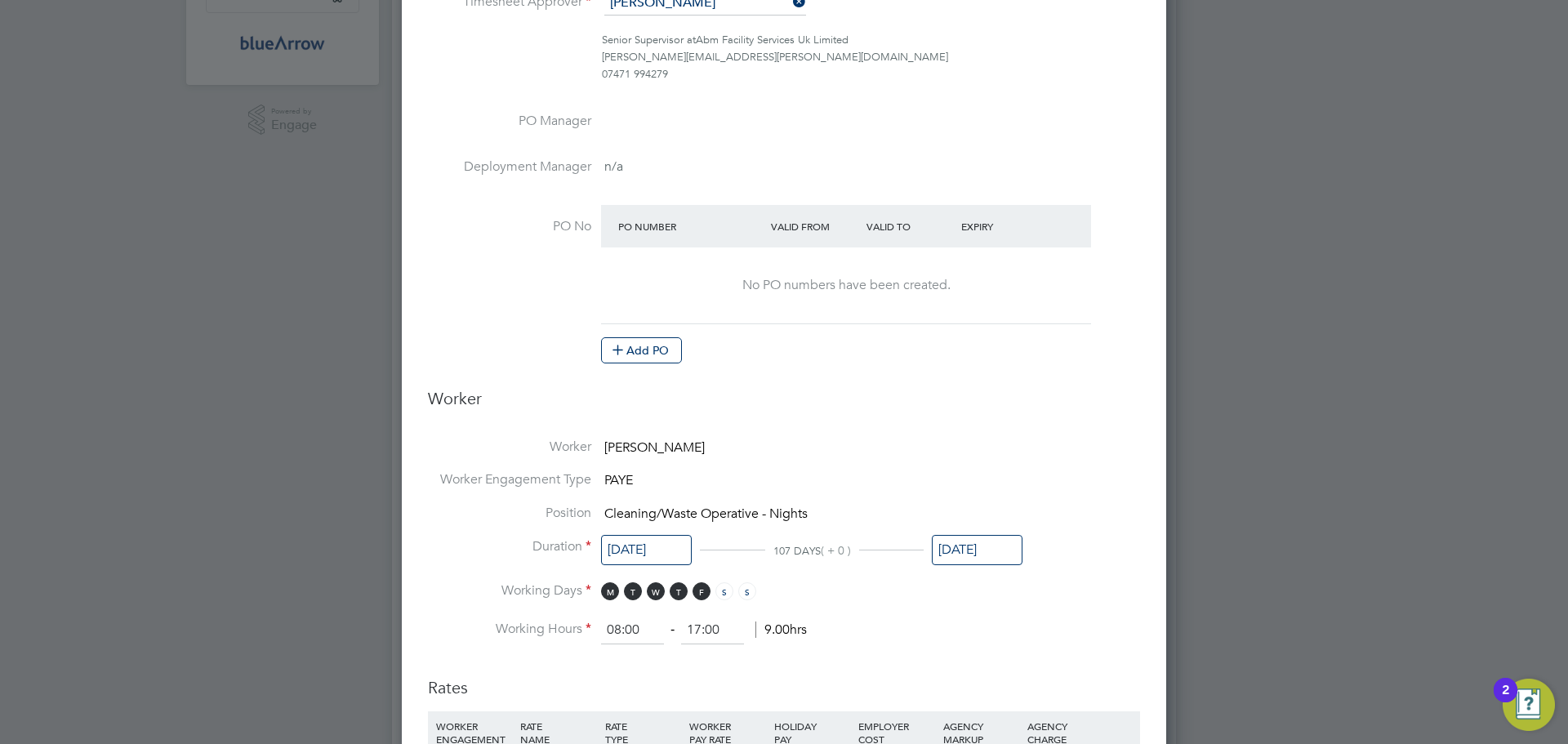
scroll to position [490, 0]
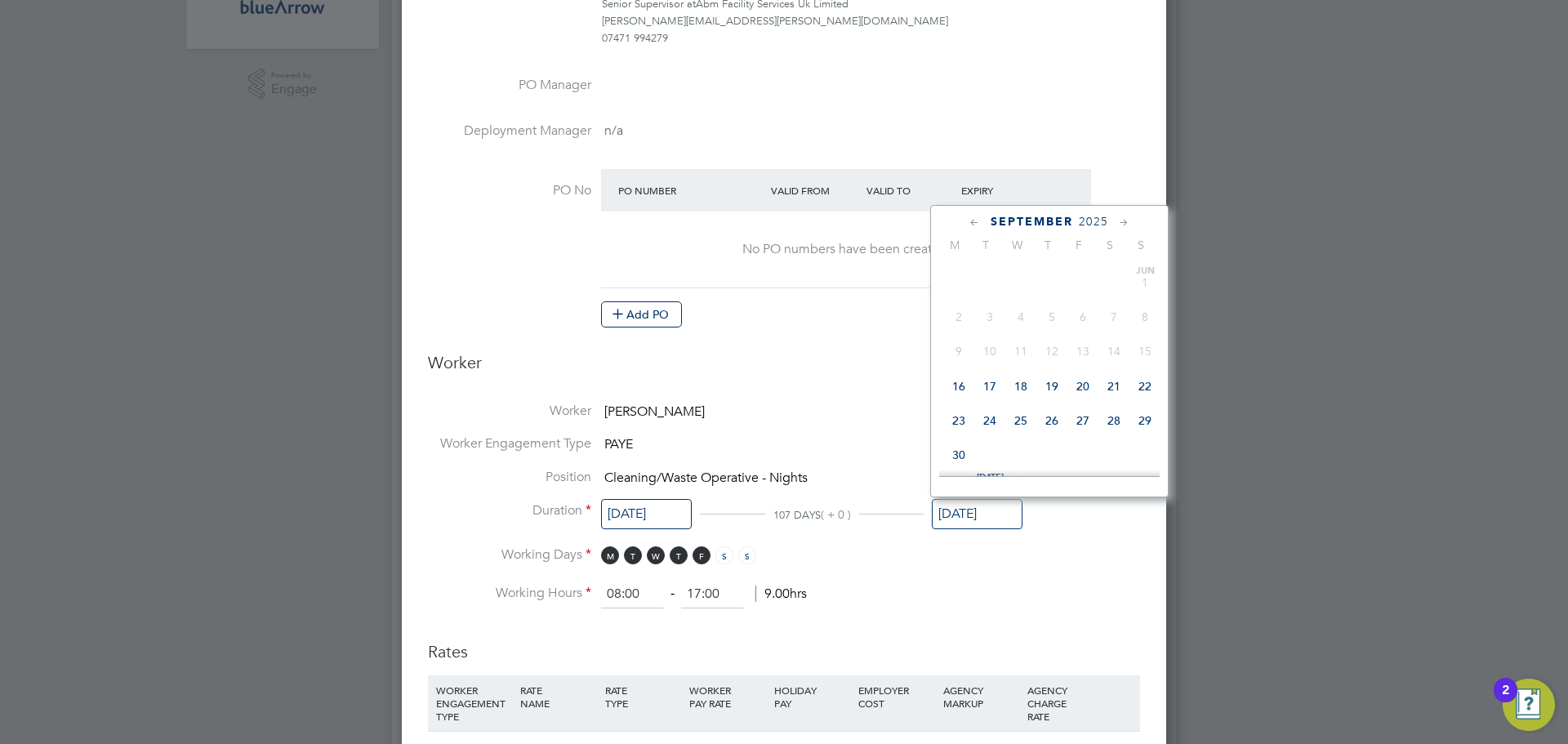
click at [973, 502] on input "[DATE]" at bounding box center [976, 514] width 90 height 30
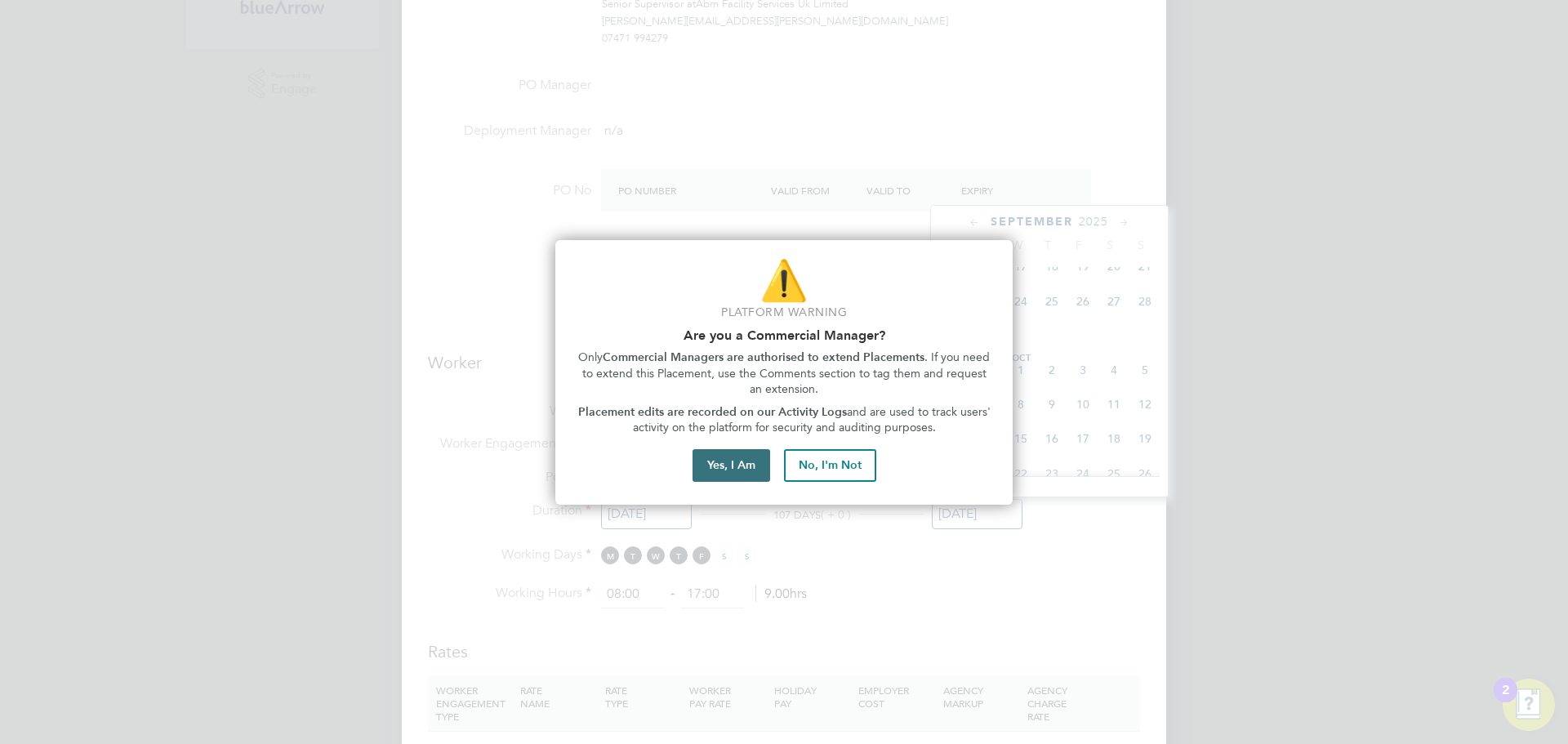
click at [738, 465] on button "Yes, I Am" at bounding box center [731, 466] width 77 height 33
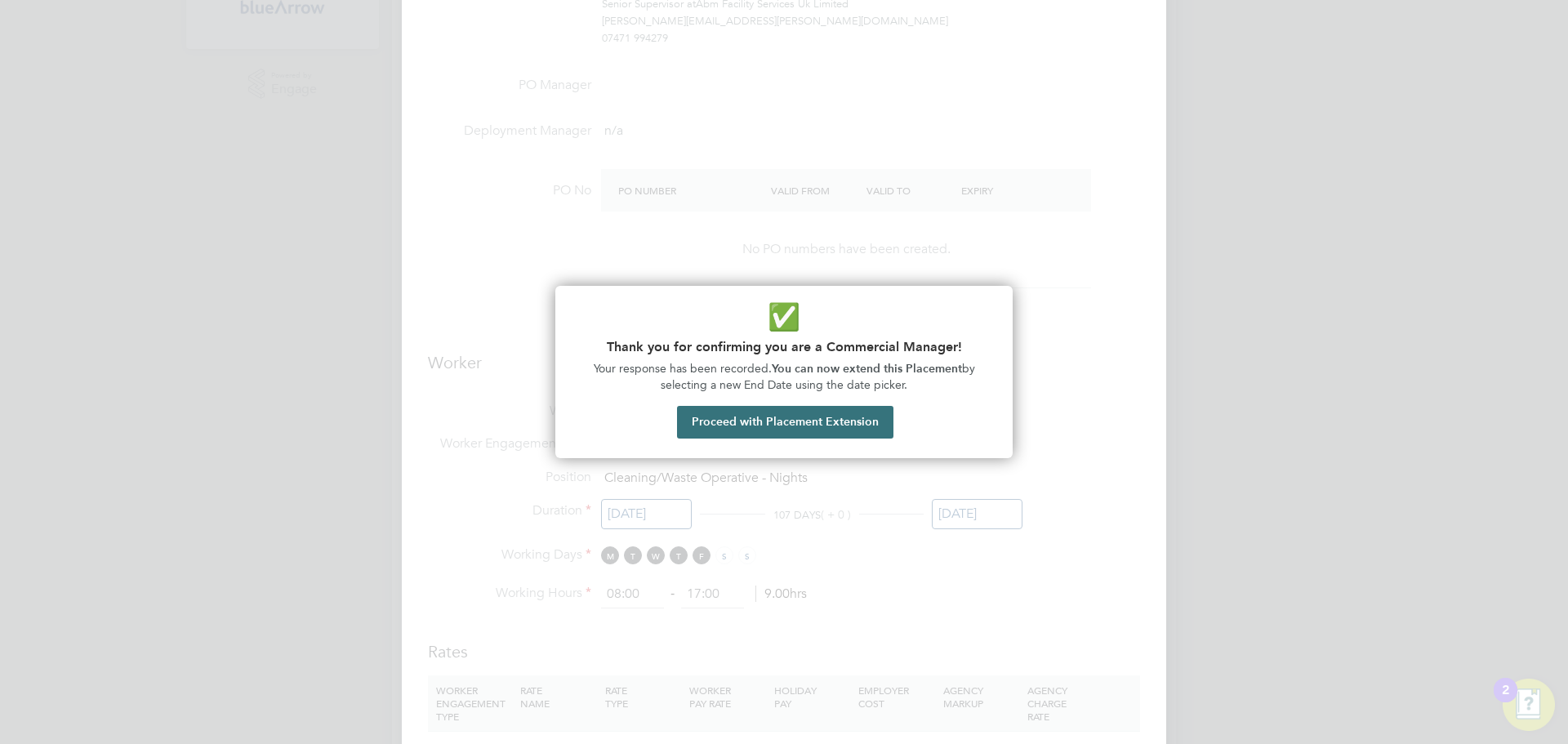
click at [733, 418] on button "Proceed with Placement Extension" at bounding box center [784, 422] width 216 height 33
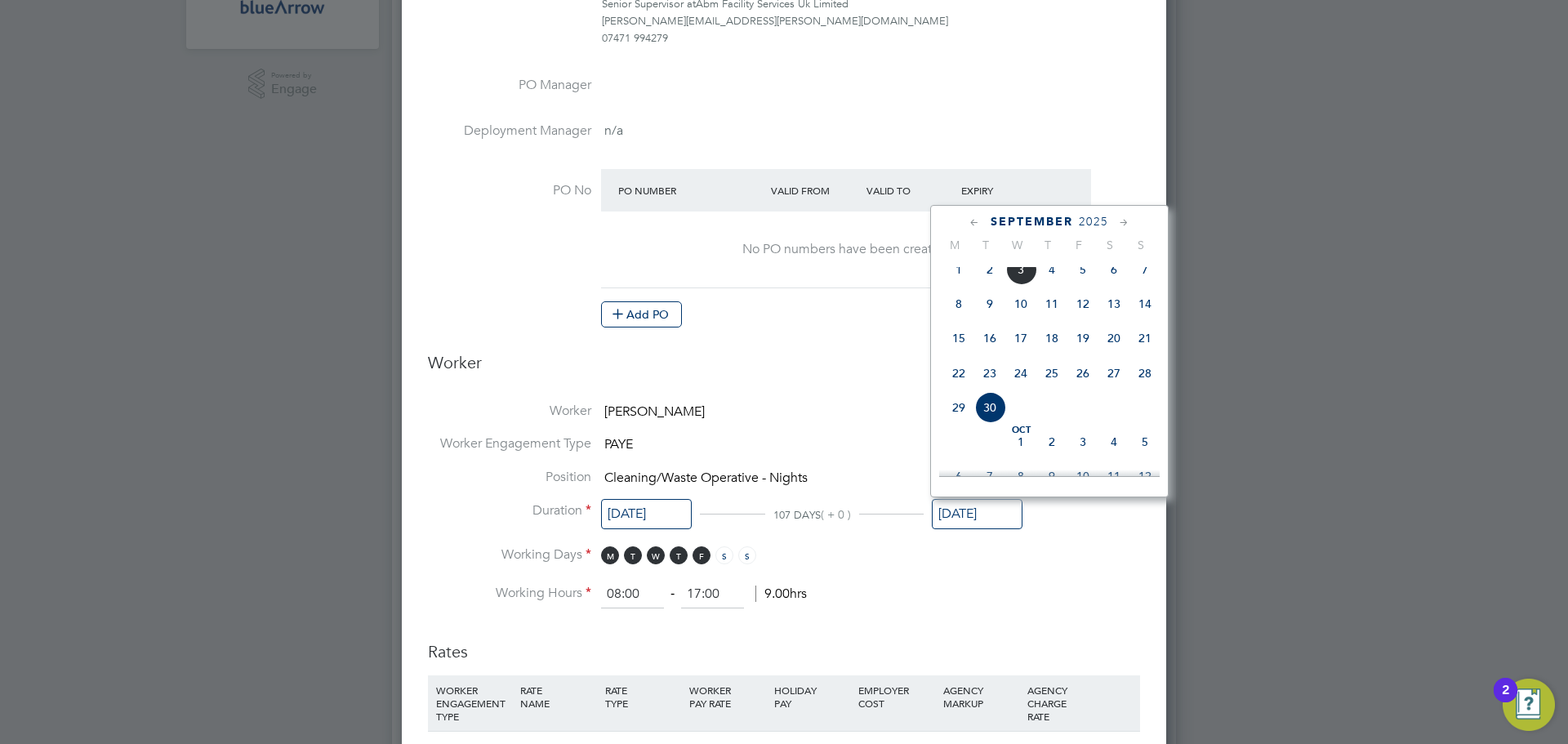
scroll to position [473, 0]
click at [1007, 376] on span "3" at bounding box center [1021, 361] width 31 height 31
type input "03 Sep 2025"
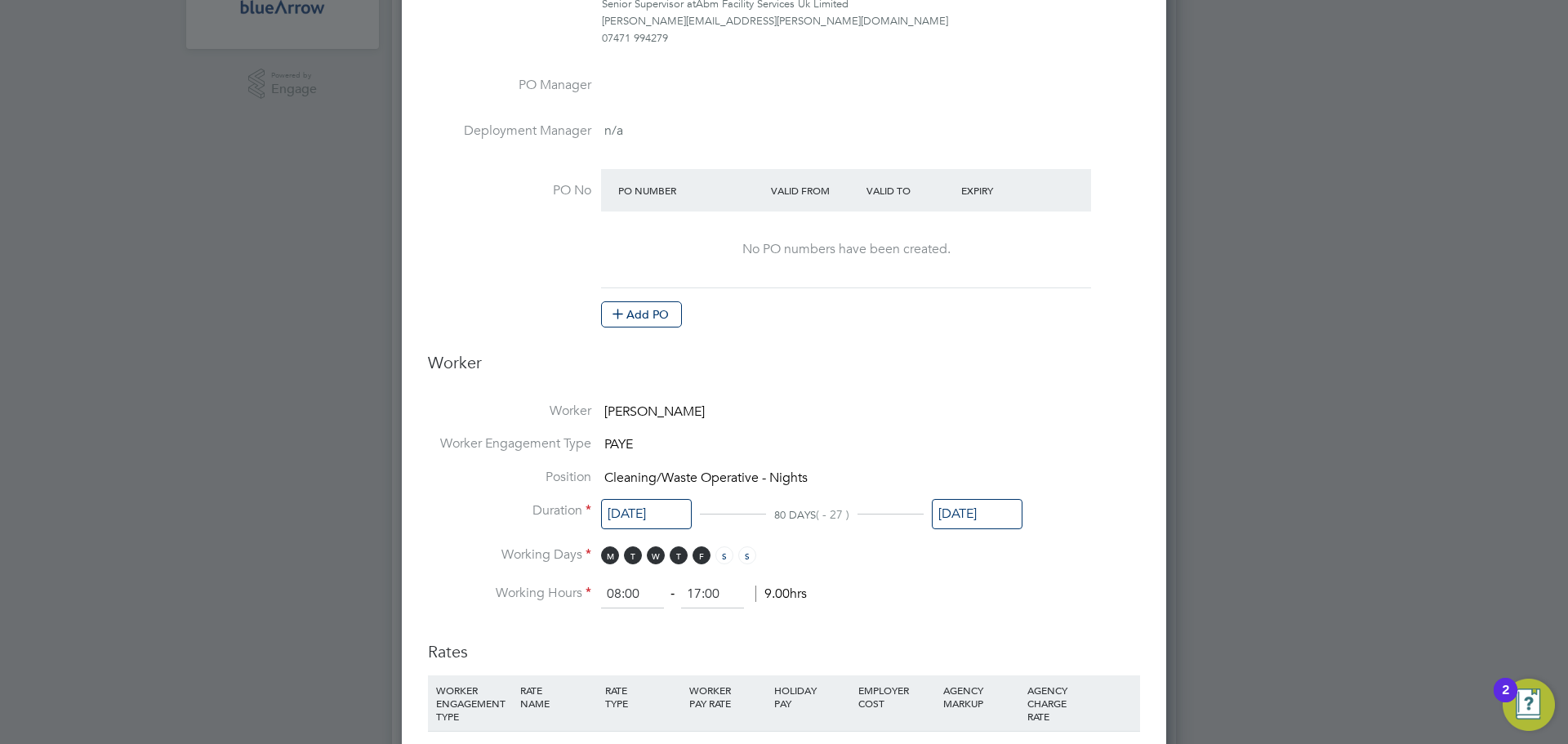
click at [1061, 556] on li "Working Days M T W T F S S" at bounding box center [784, 563] width 712 height 34
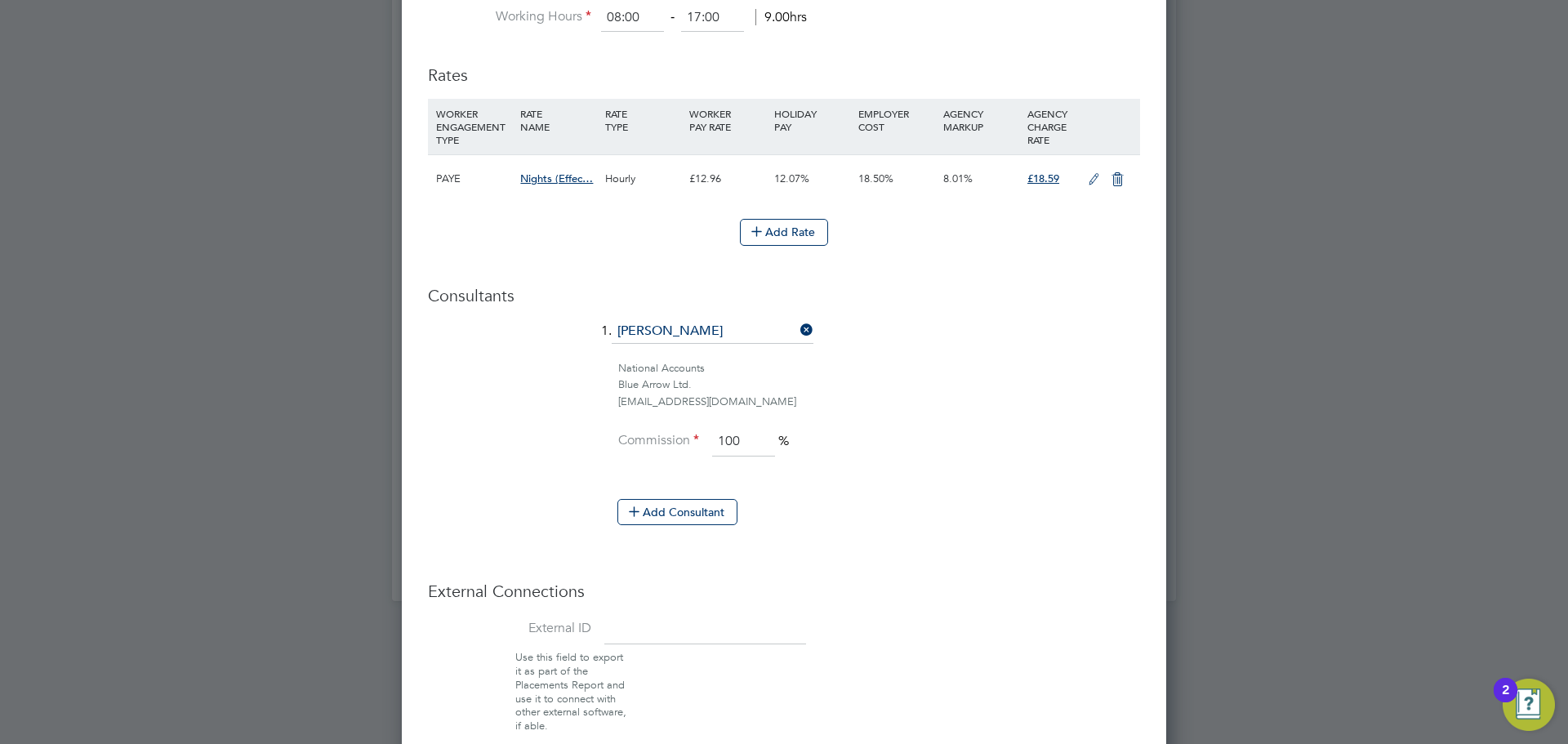
scroll to position [1144, 0]
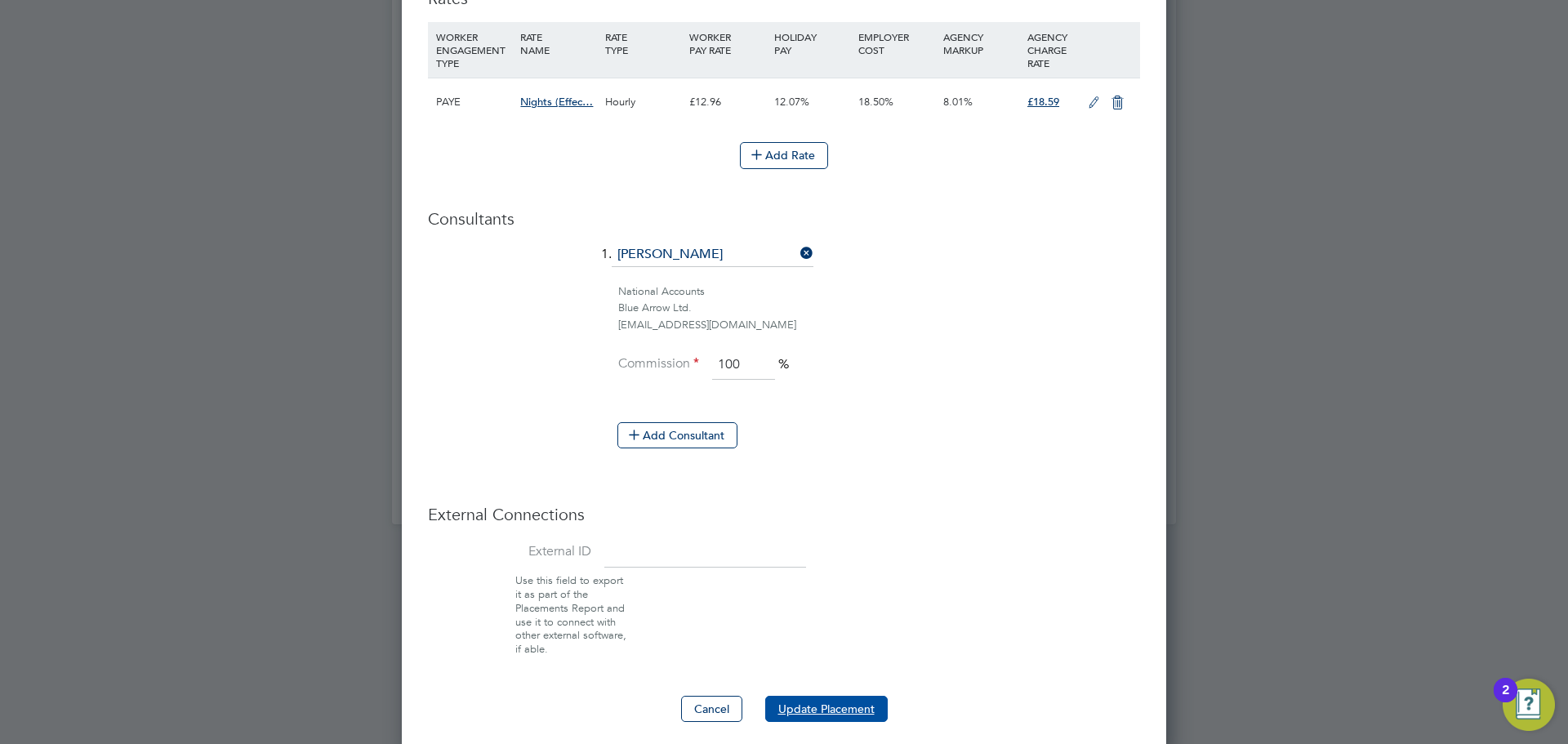
click at [837, 703] on button "Update Placement" at bounding box center [827, 709] width 122 height 26
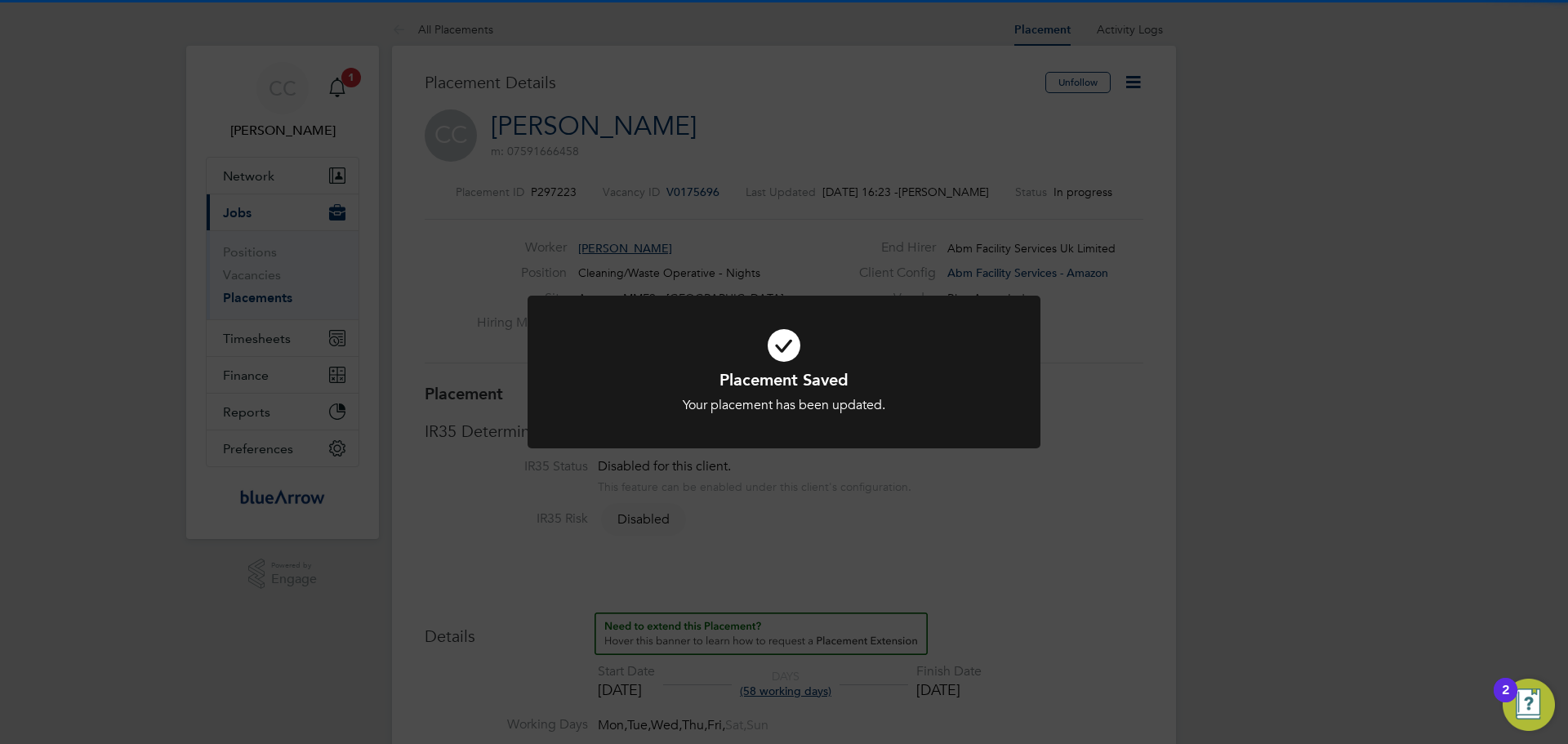
scroll to position [48, 115]
click at [937, 343] on icon at bounding box center [784, 345] width 425 height 64
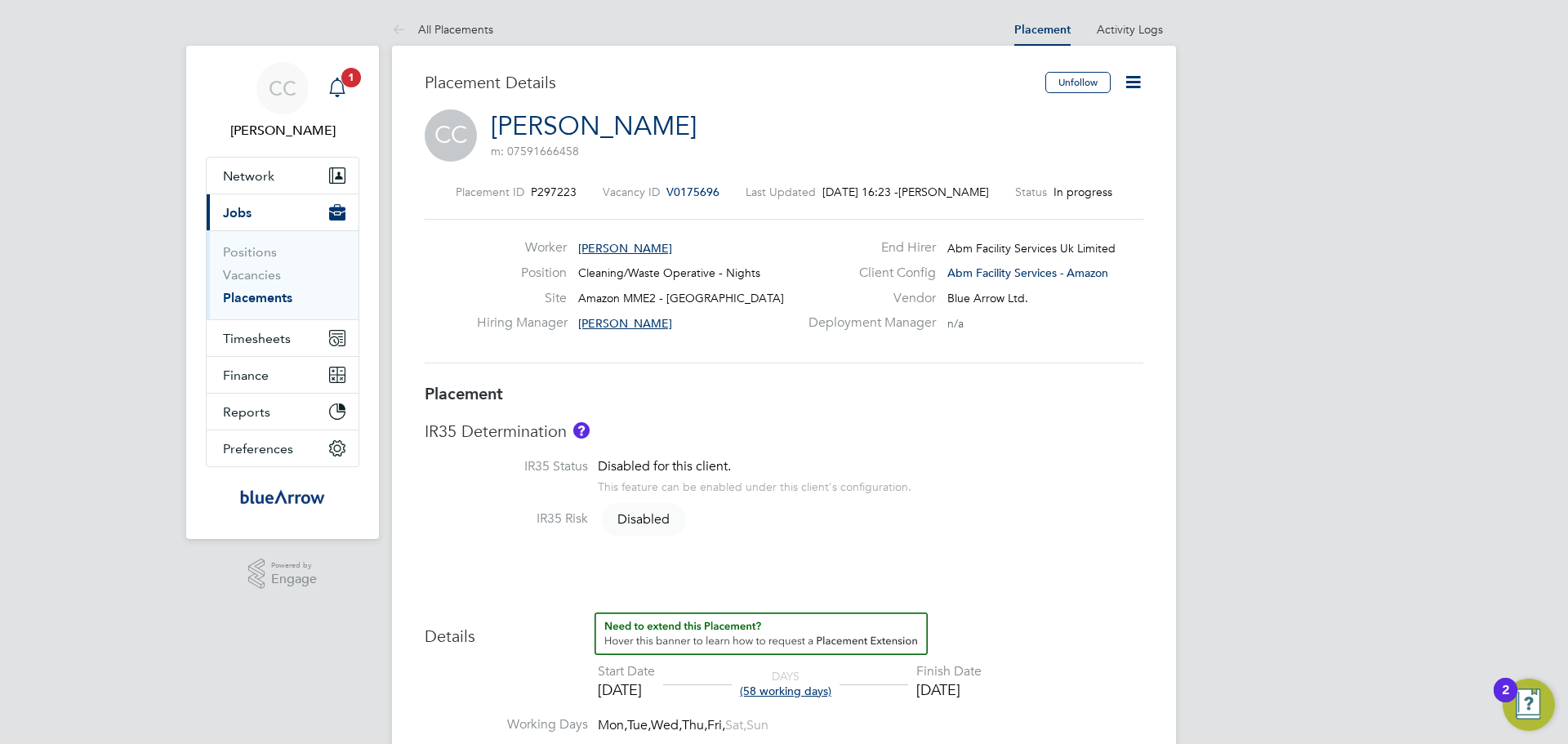
click at [345, 86] on app-alerts-badge "1" at bounding box center [351, 78] width 22 height 22
